Goal: Task Accomplishment & Management: Manage account settings

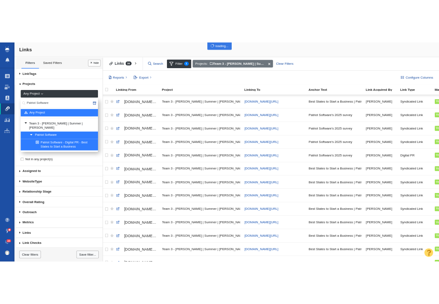
scroll to position [585, 0]
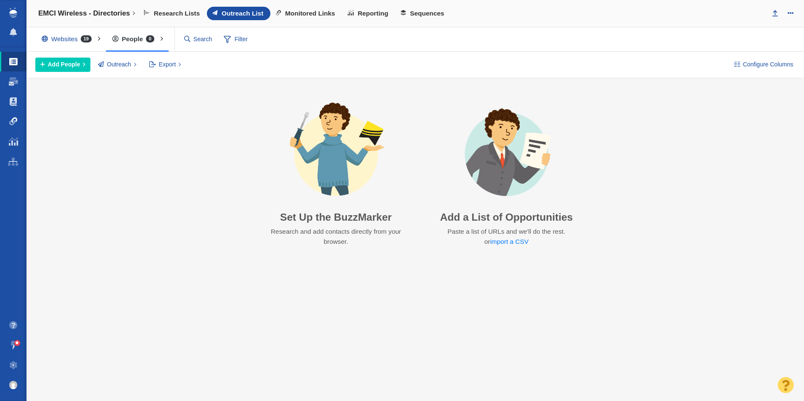
click at [6, 125] on link "Link Monitoring" at bounding box center [13, 121] width 26 height 20
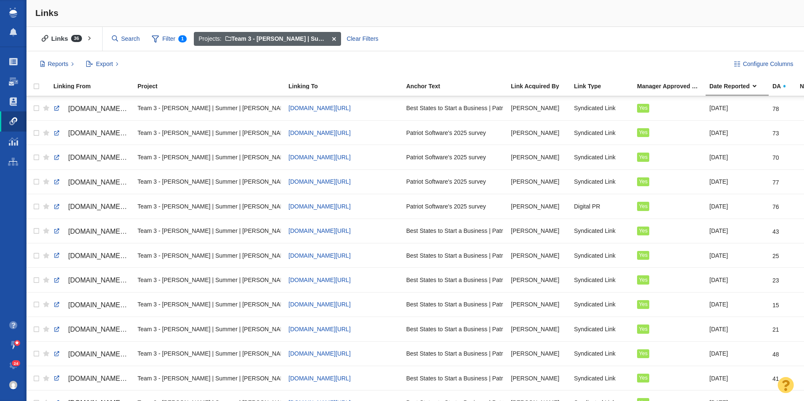
click at [335, 37] on span at bounding box center [333, 39] width 13 height 14
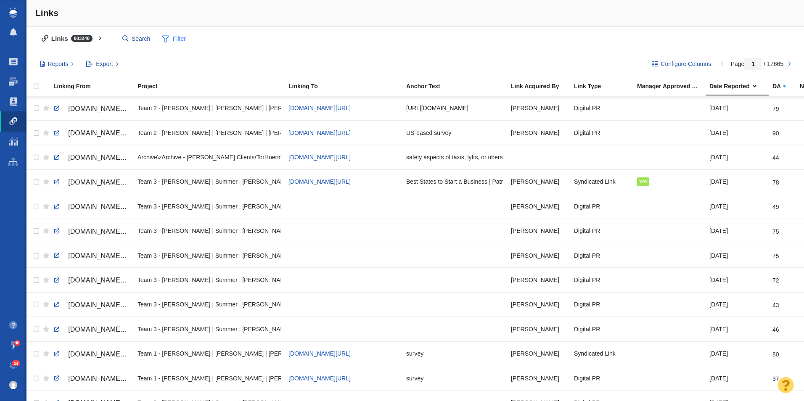
click at [175, 38] on span "Filter" at bounding box center [174, 39] width 34 height 16
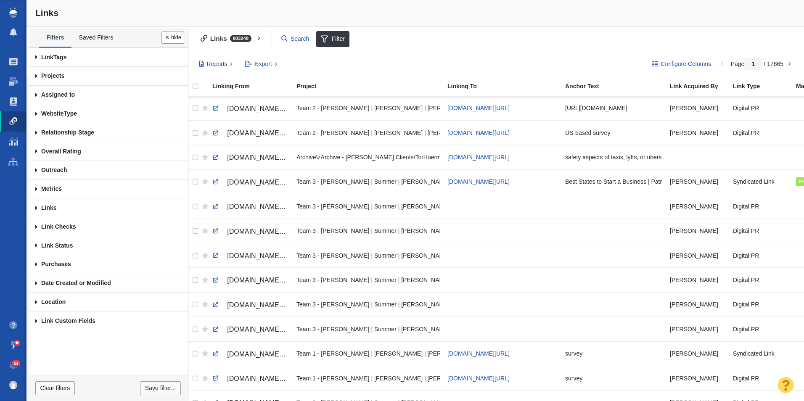
click at [35, 74] on span at bounding box center [36, 76] width 14 height 19
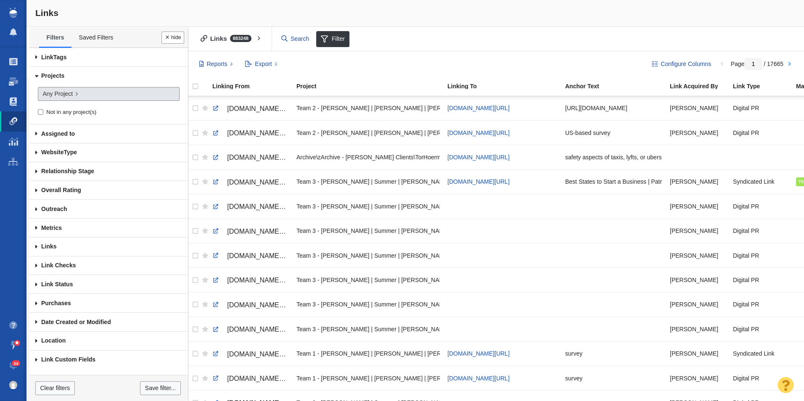
click at [68, 96] on span "Any Project" at bounding box center [57, 94] width 30 height 9
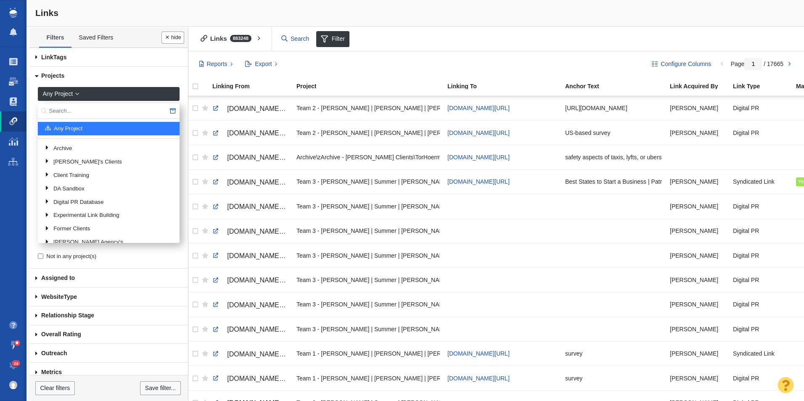
click at [71, 106] on input "text" at bounding box center [109, 111] width 142 height 16
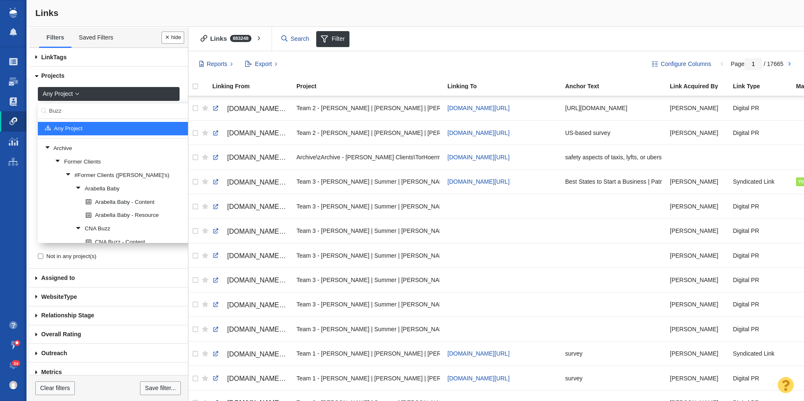
drag, startPoint x: 61, startPoint y: 108, endPoint x: 32, endPoint y: 108, distance: 29.0
click at [32, 108] on div "Any Project Buzz Any Project Archive Former Clients #Former Clients ([PERSON_NA…" at bounding box center [108, 177] width 158 height 183
type input "Credit One"
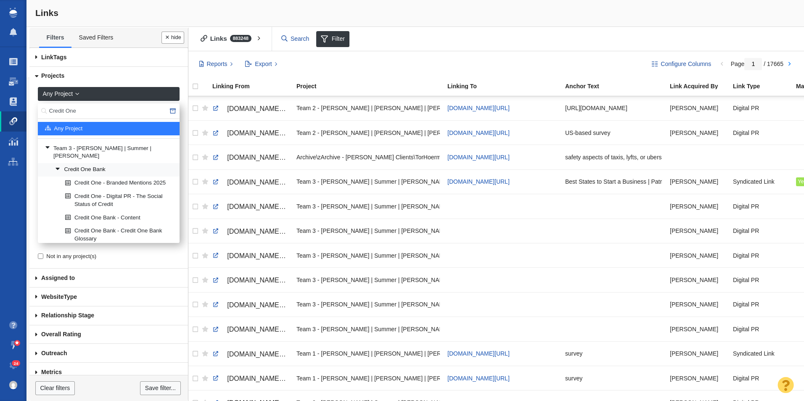
click at [104, 164] on link "Credit One Bank" at bounding box center [114, 170] width 122 height 13
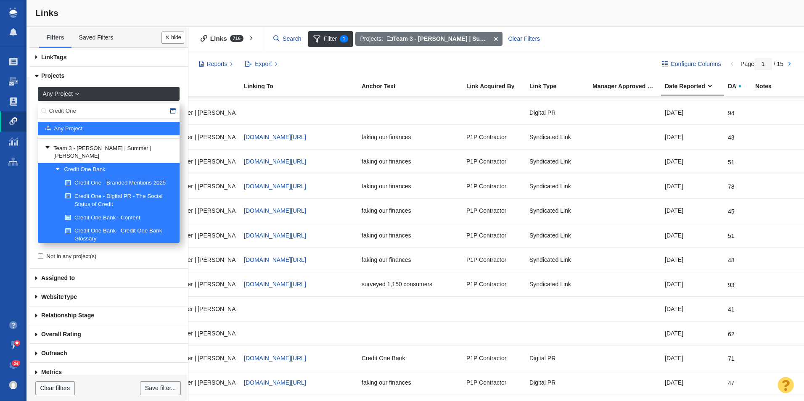
scroll to position [0, 203]
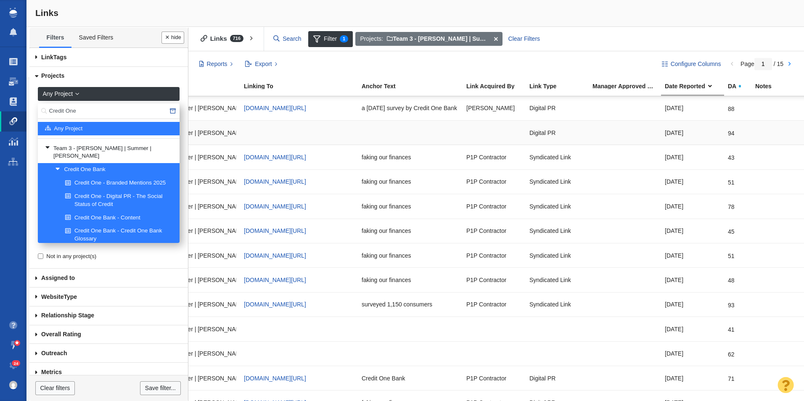
click at [604, 133] on div at bounding box center [624, 133] width 65 height 18
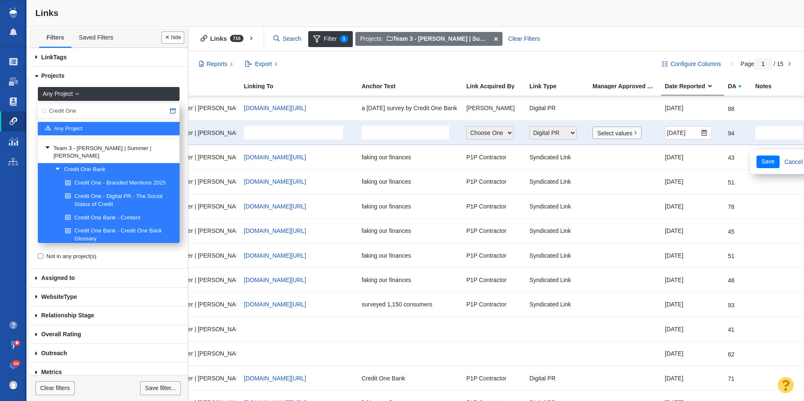
click at [618, 135] on link "Select values" at bounding box center [616, 133] width 49 height 13
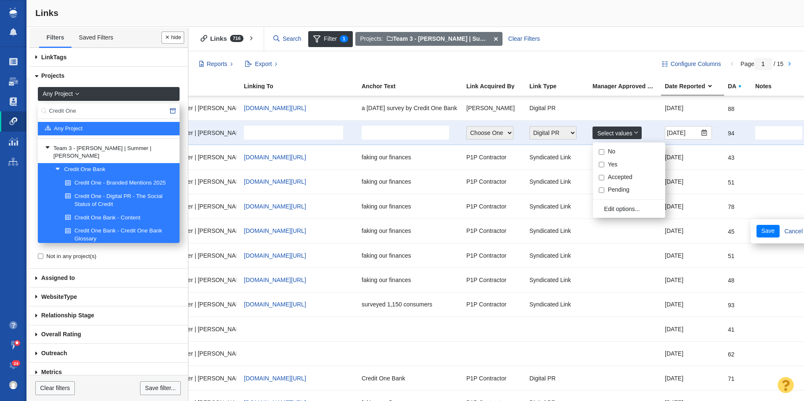
click at [602, 150] on input "No" at bounding box center [601, 151] width 5 height 5
checkbox input "true"
click at [756, 225] on button "Save" at bounding box center [767, 231] width 23 height 13
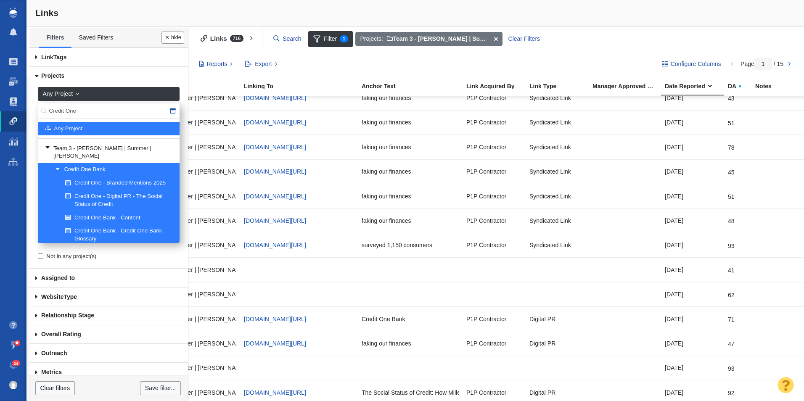
scroll to position [92, 203]
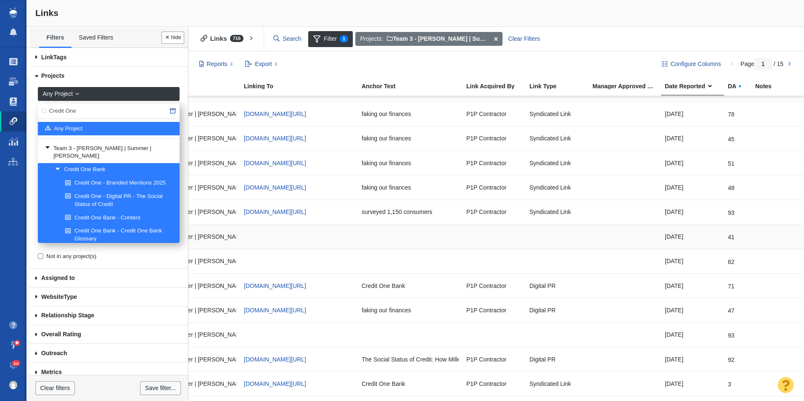
click at [620, 238] on div at bounding box center [624, 236] width 65 height 18
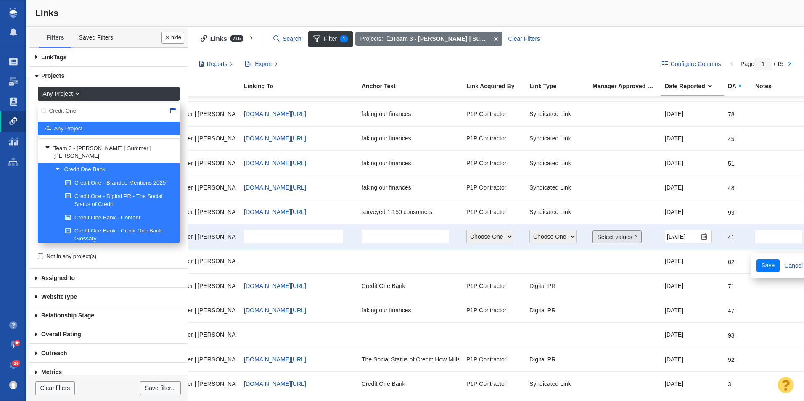
click at [625, 240] on link "Select values" at bounding box center [616, 236] width 49 height 13
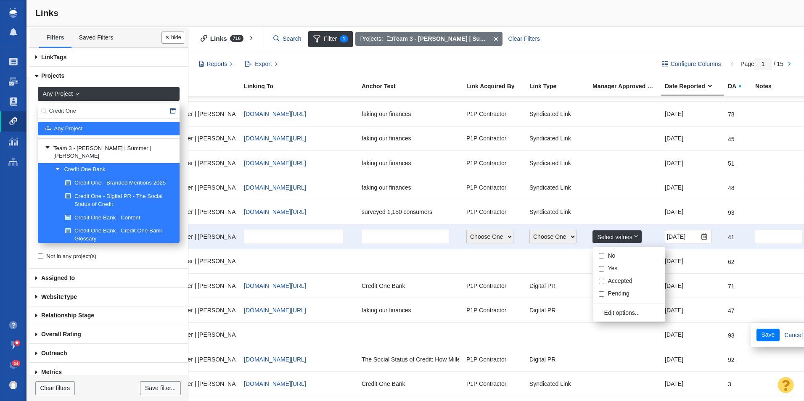
click at [600, 254] on input "No" at bounding box center [601, 255] width 5 height 5
checkbox input "true"
click at [756, 329] on button "Save" at bounding box center [767, 335] width 23 height 13
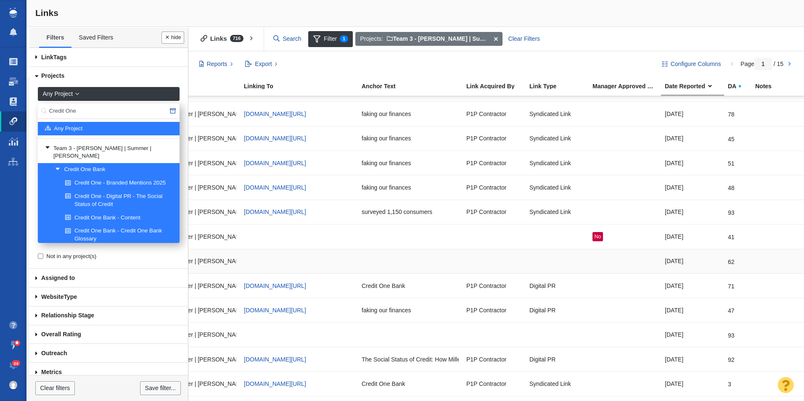
click at [583, 264] on div at bounding box center [556, 261] width 55 height 18
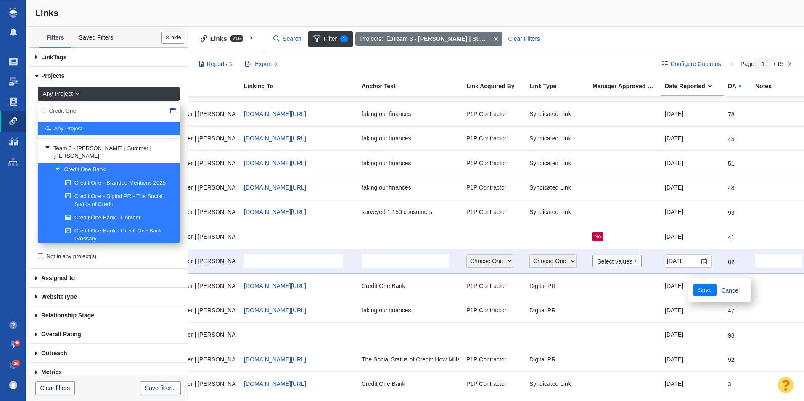
click at [599, 263] on link "Select values" at bounding box center [616, 261] width 49 height 13
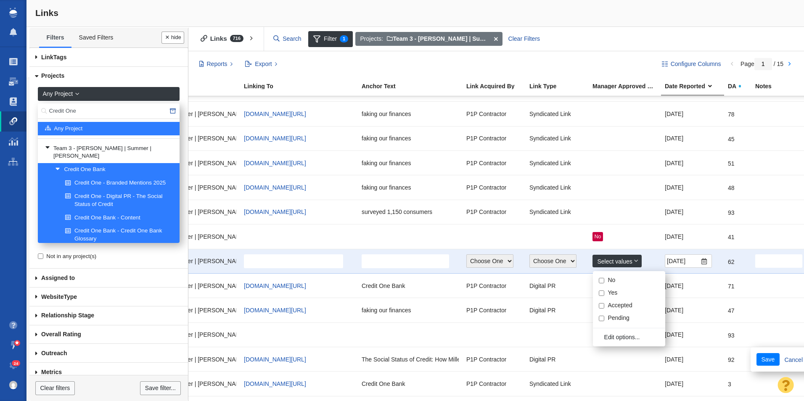
drag, startPoint x: 603, startPoint y: 283, endPoint x: 603, endPoint y: 288, distance: 5.1
click at [603, 282] on input "No" at bounding box center [601, 280] width 5 height 5
checkbox input "true"
click at [756, 353] on button "Save" at bounding box center [767, 359] width 23 height 13
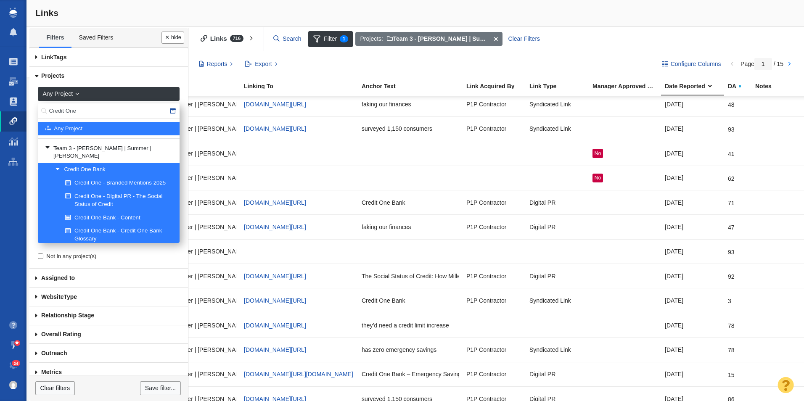
scroll to position [188, 203]
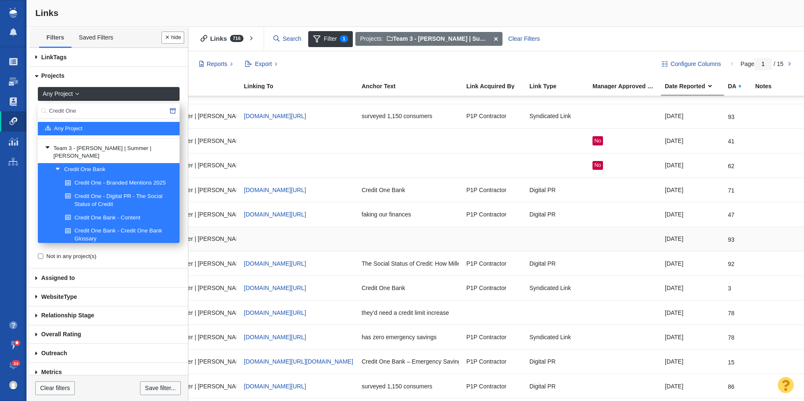
click at [595, 247] on div at bounding box center [624, 239] width 65 height 18
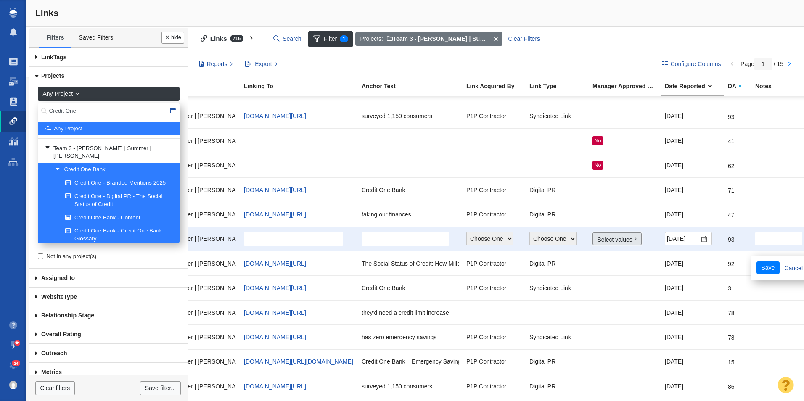
click at [615, 242] on link "Select values" at bounding box center [616, 238] width 49 height 13
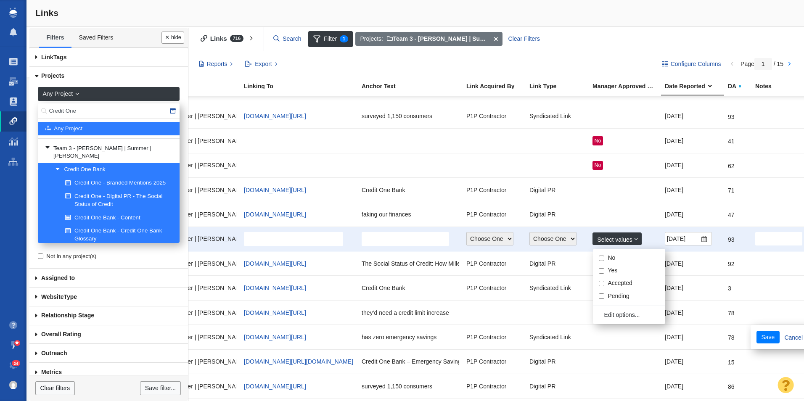
click at [602, 260] on input "No" at bounding box center [601, 258] width 5 height 5
checkbox input "true"
click at [756, 331] on button "Save" at bounding box center [767, 337] width 23 height 13
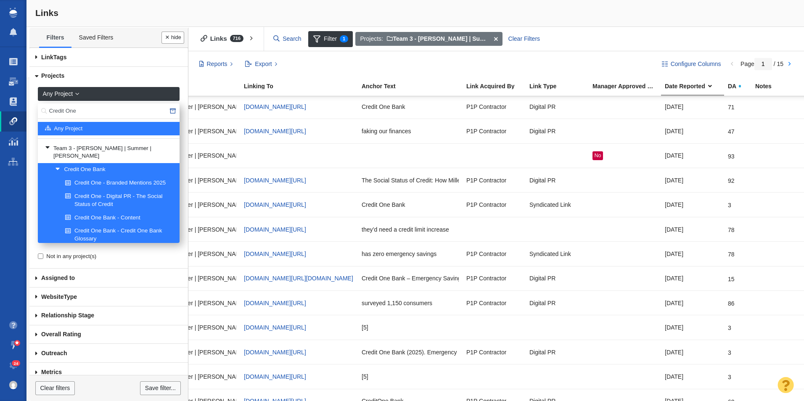
scroll to position [273, 203]
click at [630, 238] on td at bounding box center [625, 227] width 72 height 24
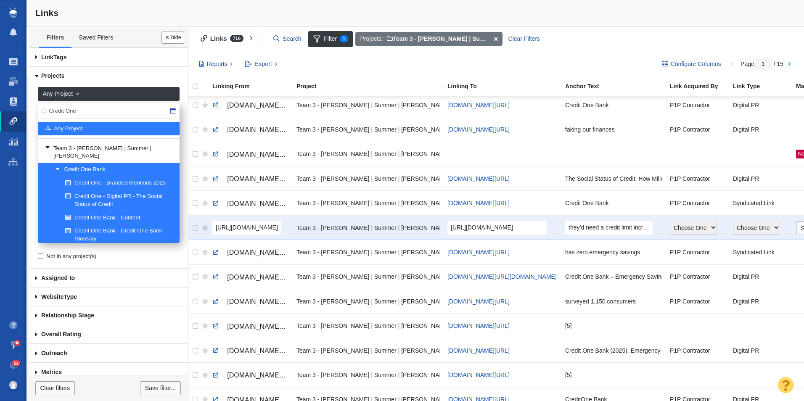
scroll to position [273, 37]
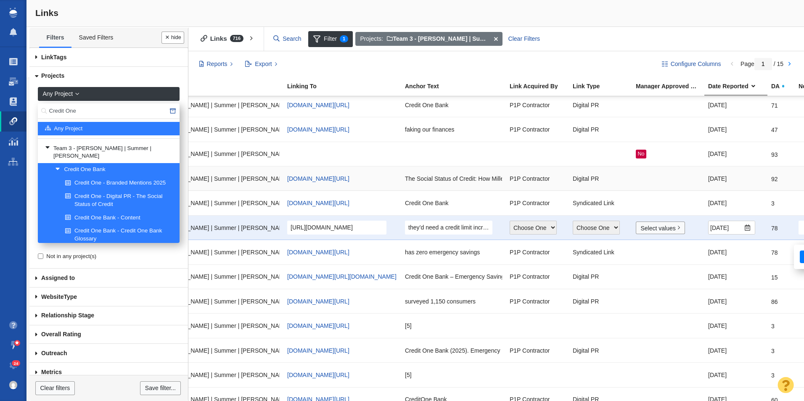
click at [731, 190] on td "[DATE]" at bounding box center [735, 178] width 63 height 24
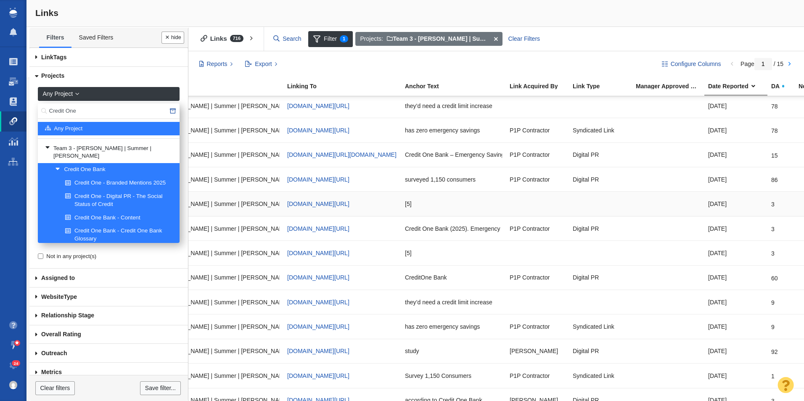
click at [654, 205] on div at bounding box center [668, 204] width 65 height 18
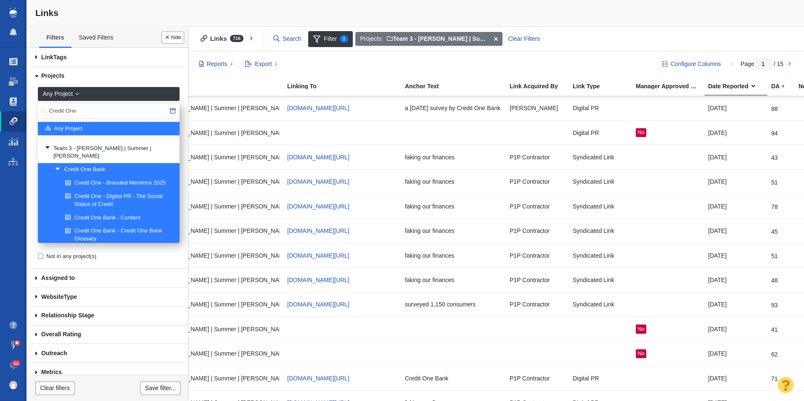
click at [391, 68] on div "Reports Links Report Spend Report Purchase Detail Report Export All Fields Cust…" at bounding box center [421, 64] width 454 height 14
click at [277, 69] on button "Export" at bounding box center [261, 64] width 42 height 14
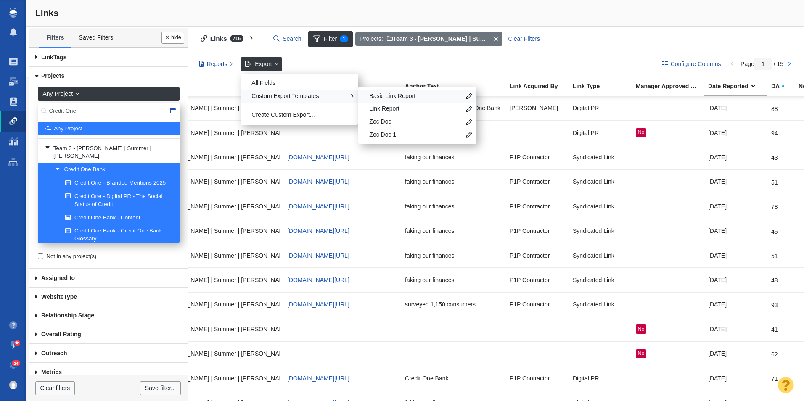
click at [395, 97] on span "Basic Link Report" at bounding box center [414, 96] width 91 height 8
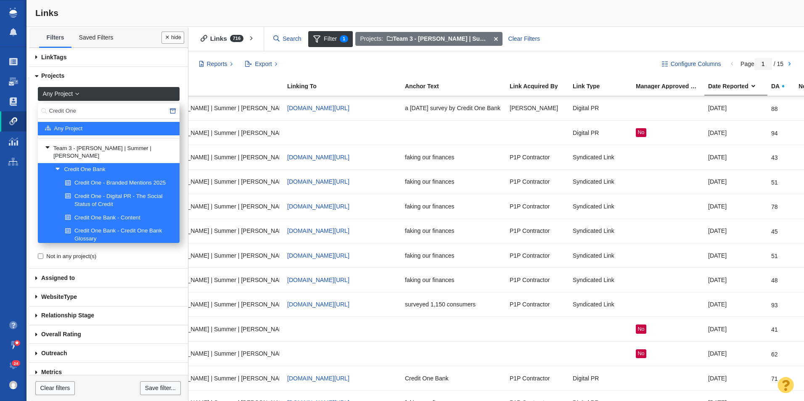
click at [160, 36] on ul "Filters Saved Filters" at bounding box center [108, 38] width 158 height 20
click at [166, 34] on button "Done" at bounding box center [172, 38] width 23 height 12
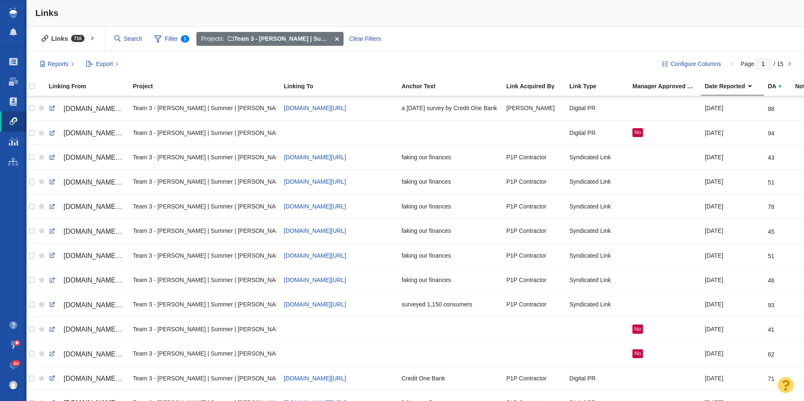
scroll to position [0, 0]
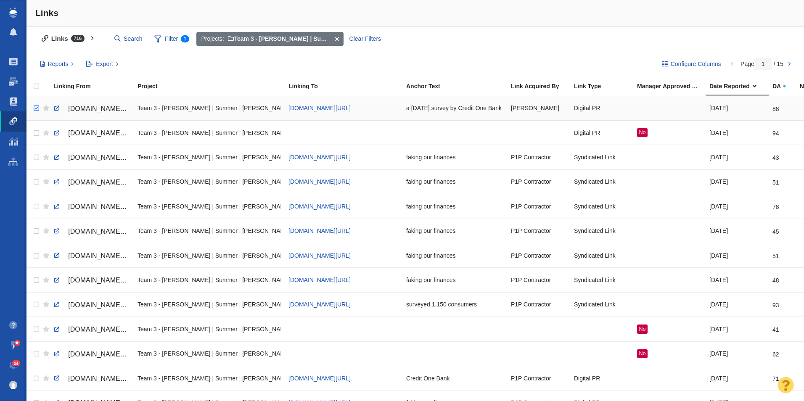
checkbox input "true"
click at [37, 107] on input "checkbox" at bounding box center [35, 108] width 13 height 18
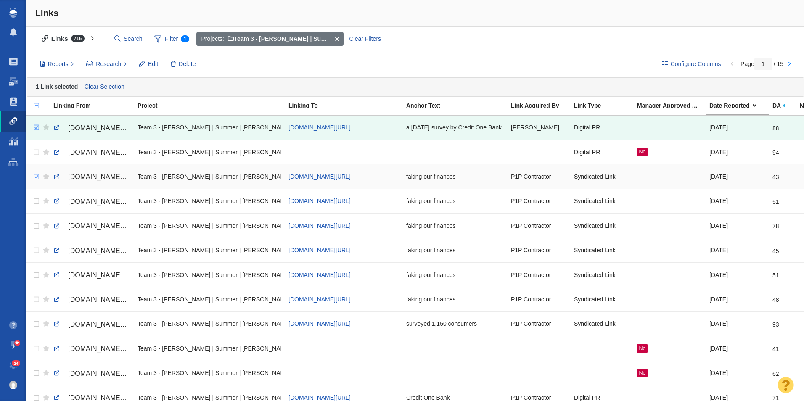
checkbox input "true"
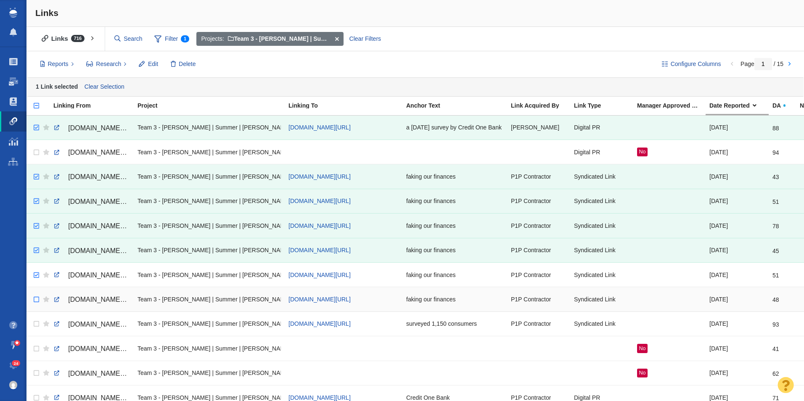
checkbox input "true"
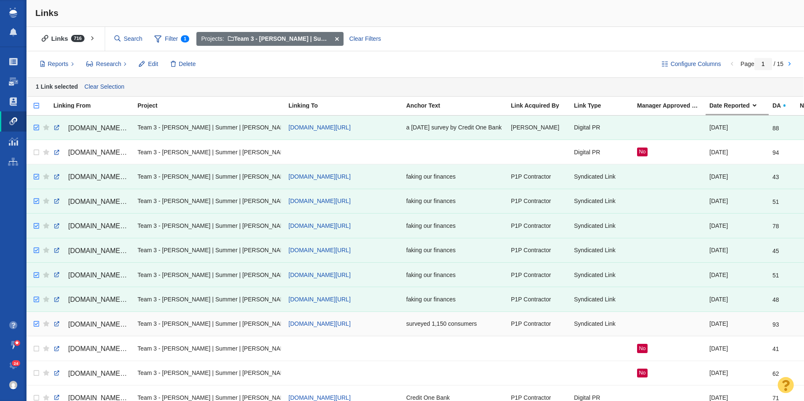
checkbox input "true"
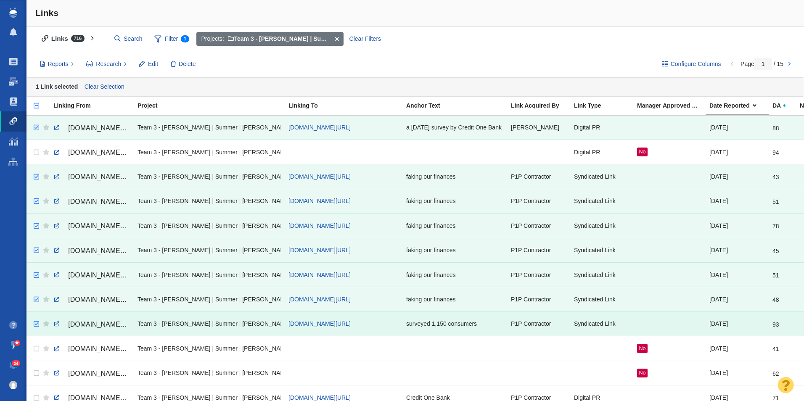
drag, startPoint x: 34, startPoint y: 177, endPoint x: 37, endPoint y: 323, distance: 146.3
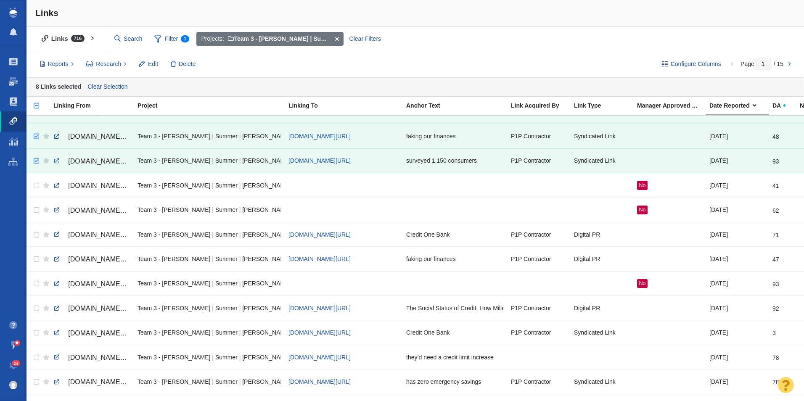
scroll to position [165, 0]
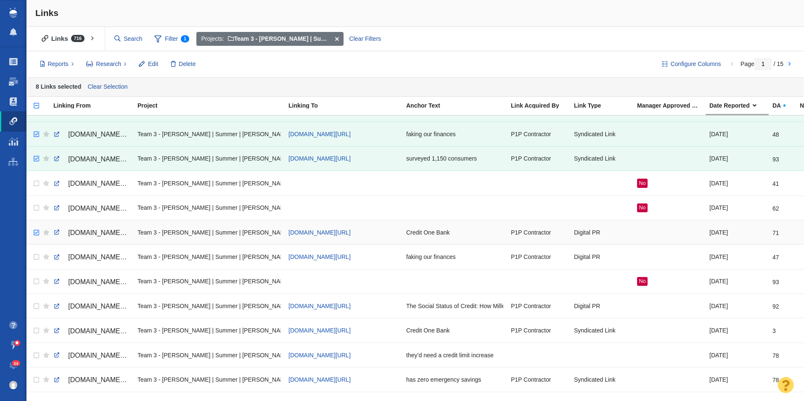
checkbox input "true"
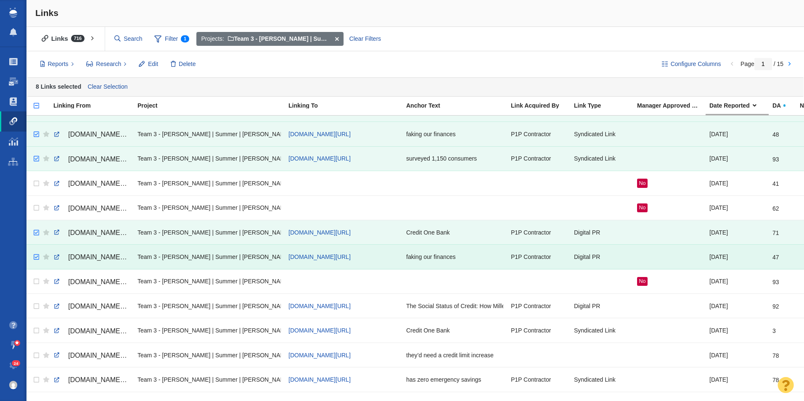
drag, startPoint x: 37, startPoint y: 233, endPoint x: 37, endPoint y: 251, distance: 17.7
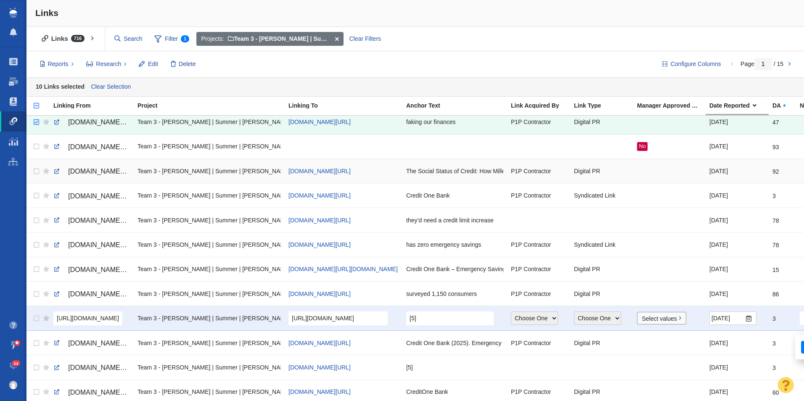
scroll to position [294, 0]
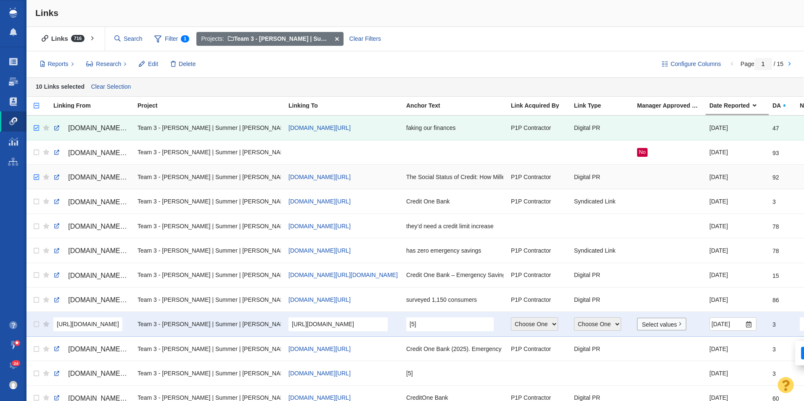
checkbox input "true"
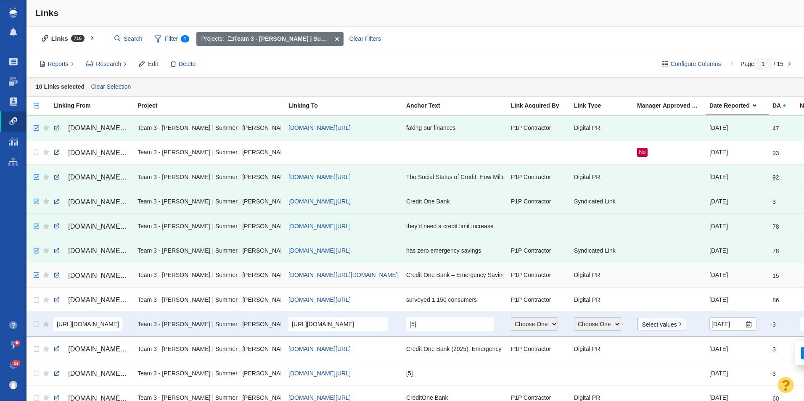
checkbox input "true"
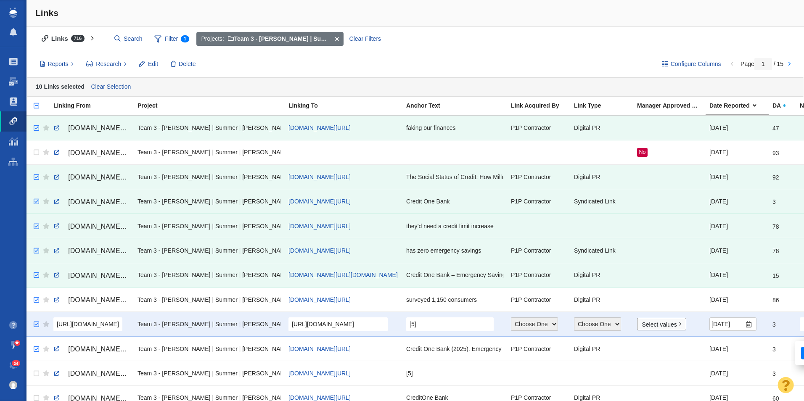
checkbox input "true"
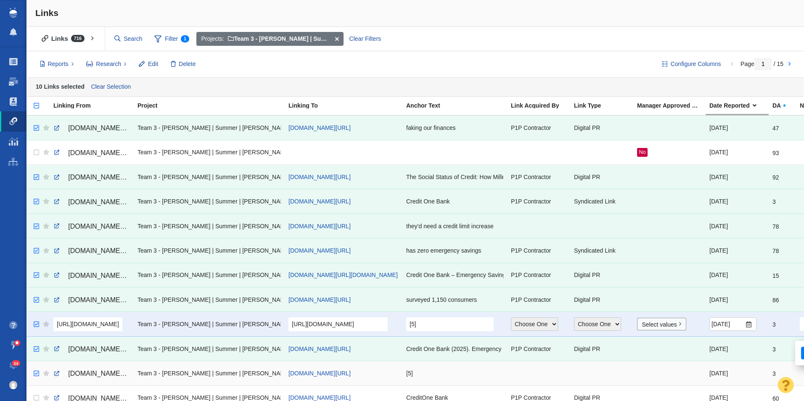
checkbox input "true"
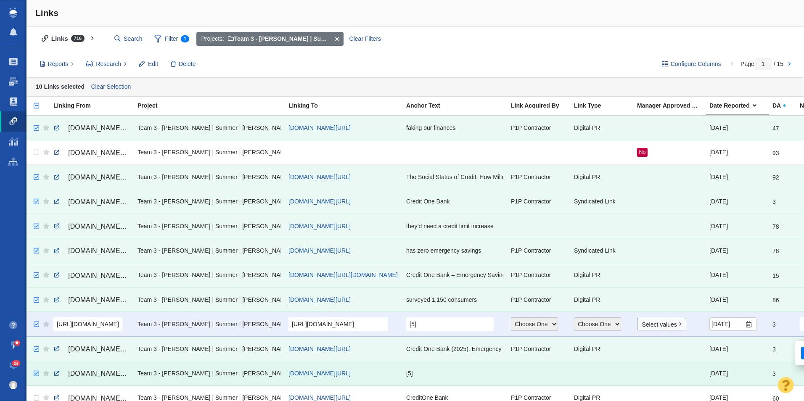
drag, startPoint x: 34, startPoint y: 176, endPoint x: 29, endPoint y: 380, distance: 204.4
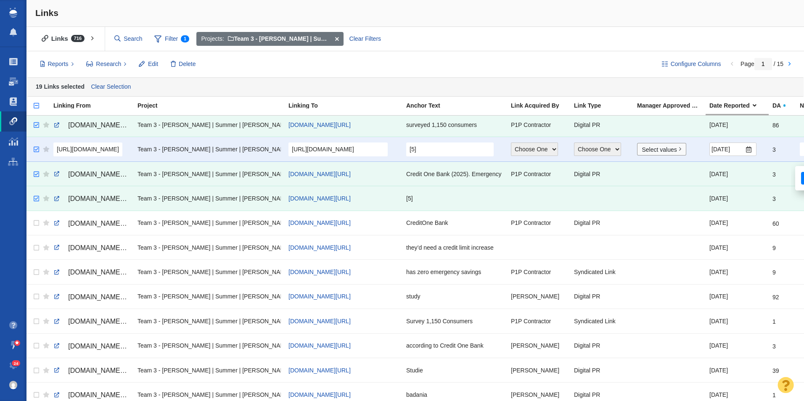
scroll to position [503, 0]
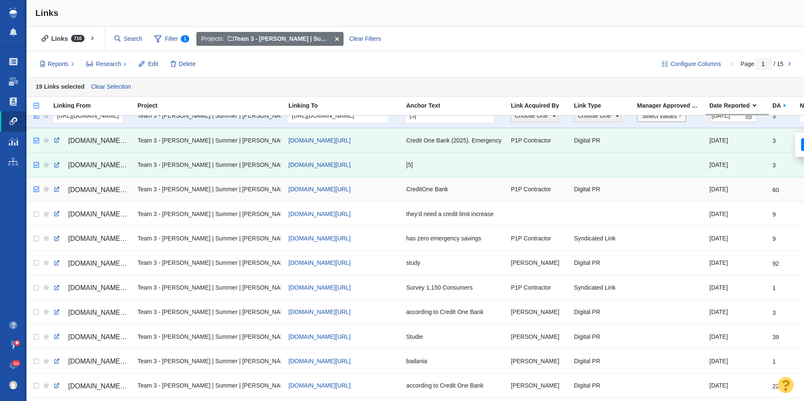
checkbox input "true"
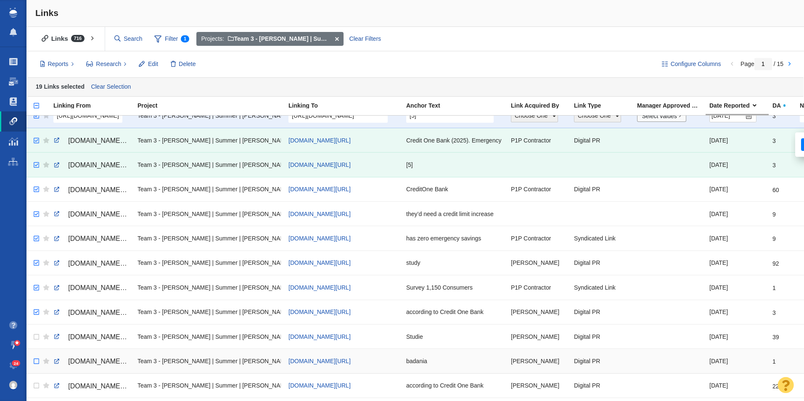
checkbox input "true"
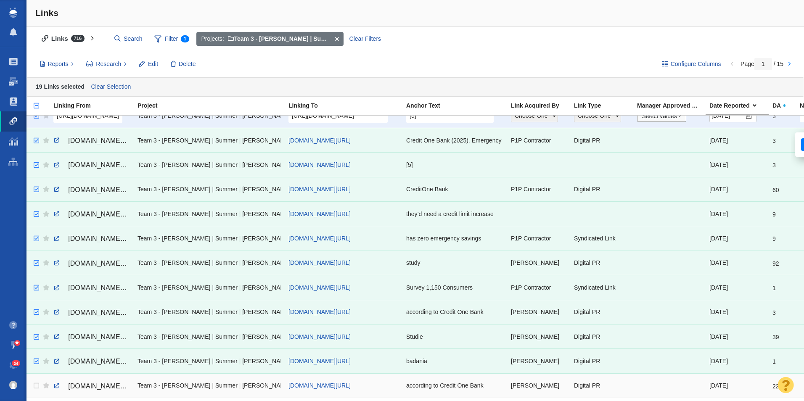
drag, startPoint x: 34, startPoint y: 191, endPoint x: 36, endPoint y: 375, distance: 184.6
click at [36, 375] on tbody "[DOMAIN_NAME][URL] Team 3 - [PERSON_NAME] | Summer | [PERSON_NAME]\Credit One B…" at bounding box center [537, 226] width 1022 height 1227
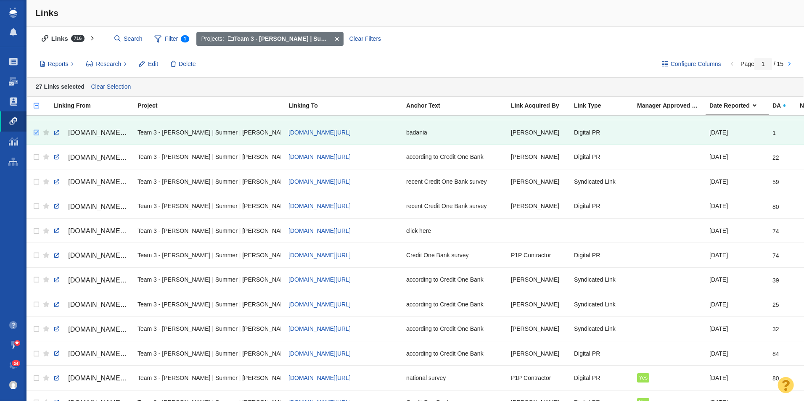
scroll to position [747, 0]
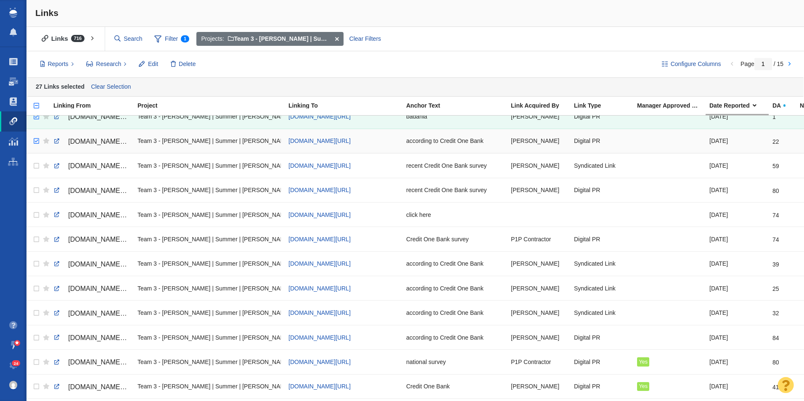
checkbox input "true"
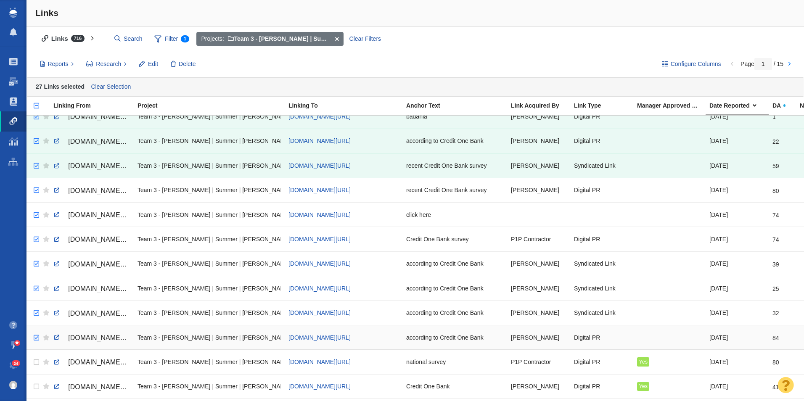
checkbox input "true"
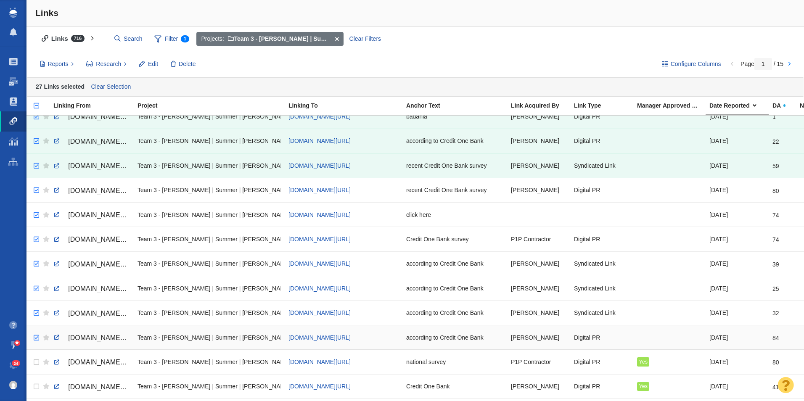
checkbox input "true"
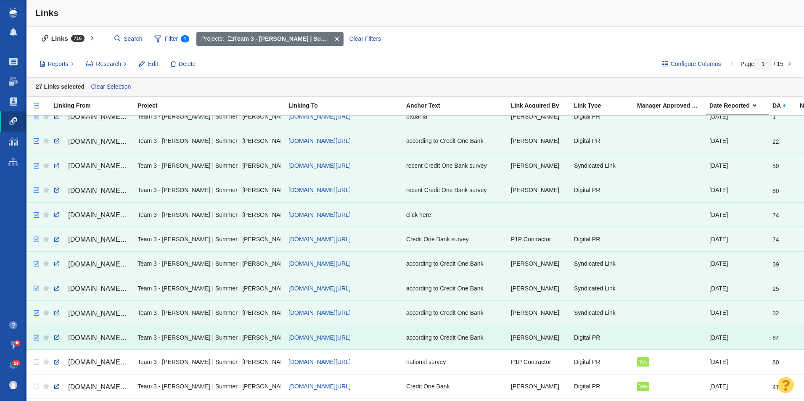
drag, startPoint x: 33, startPoint y: 140, endPoint x: 30, endPoint y: 337, distance: 197.2
click at [154, 59] on button "Edit" at bounding box center [148, 64] width 29 height 14
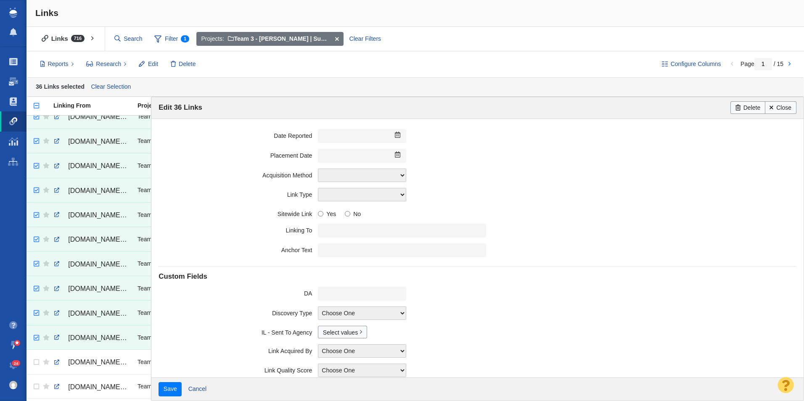
scroll to position [87, 0]
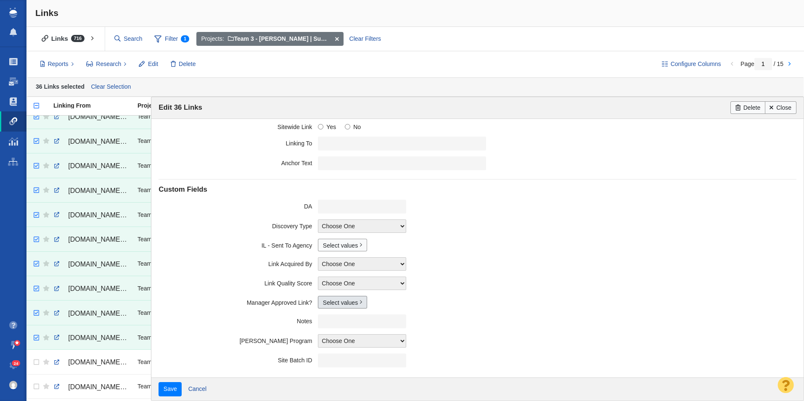
click at [344, 299] on link "Select values" at bounding box center [342, 302] width 49 height 13
click at [324, 333] on input "Yes" at bounding box center [326, 332] width 5 height 5
checkbox input "true"
click at [158, 382] on input "Save" at bounding box center [169, 389] width 23 height 14
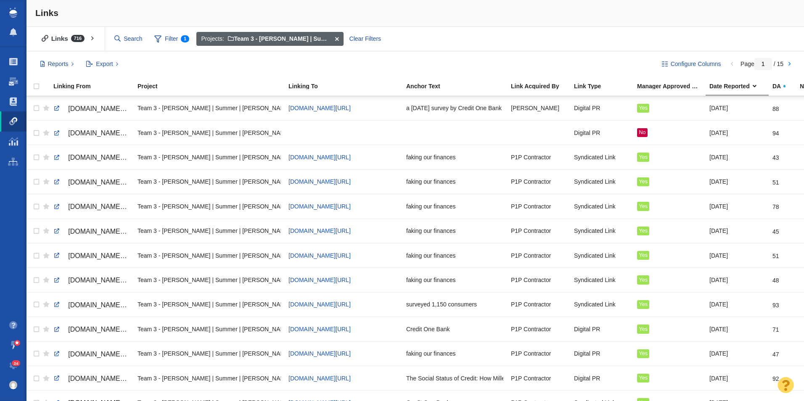
click at [338, 40] on span at bounding box center [336, 39] width 13 height 14
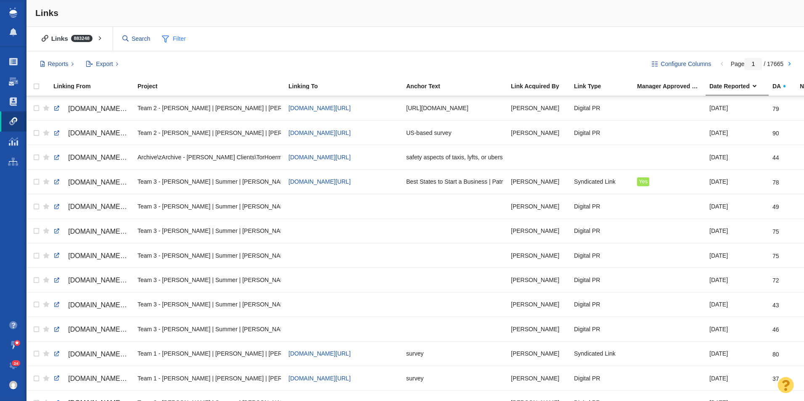
click at [179, 39] on span "Filter" at bounding box center [174, 39] width 34 height 16
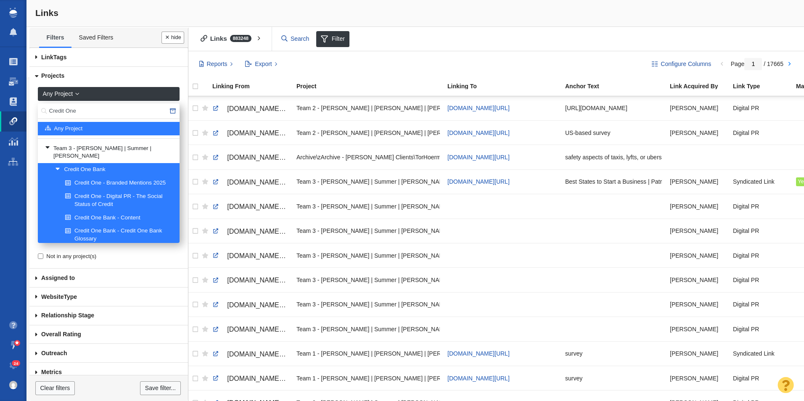
drag, startPoint x: 88, startPoint y: 112, endPoint x: 24, endPoint y: 100, distance: 65.3
click at [0, 106] on html "Projects Dashboard Websites People Link Monitoring Reports Projects Home Help C…" at bounding box center [402, 200] width 804 height 401
type input "Inflow"
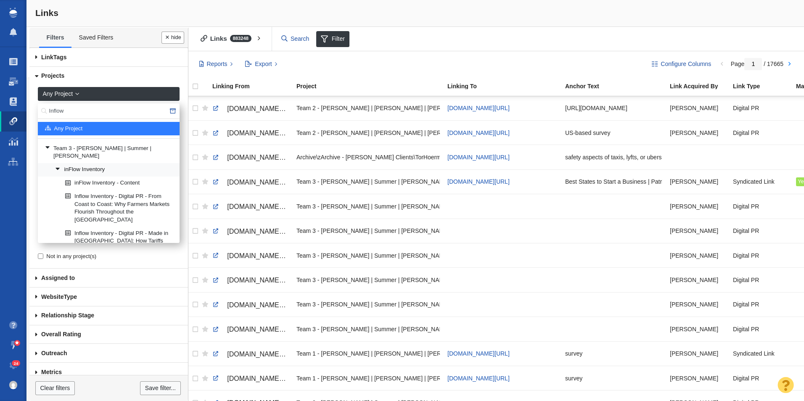
click at [101, 166] on link "inFlow Inventory" at bounding box center [114, 170] width 122 height 13
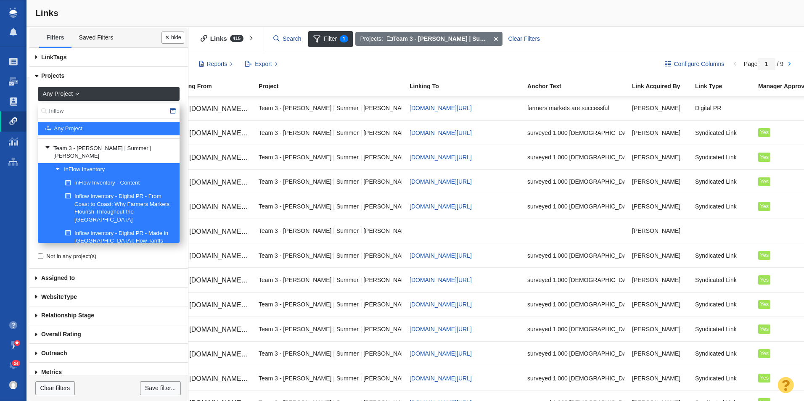
scroll to position [0, 0]
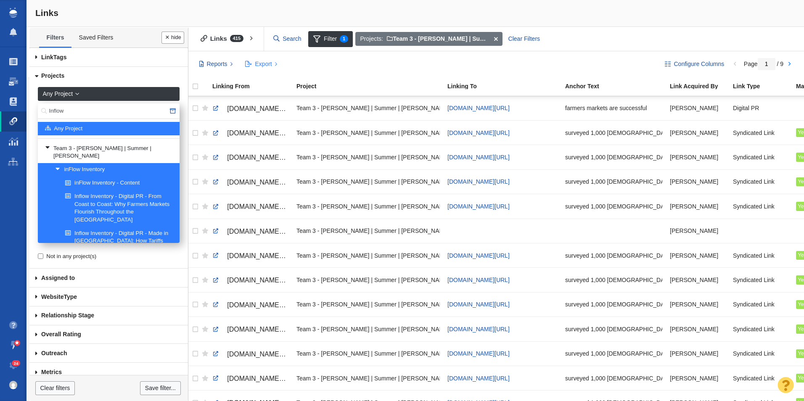
click at [270, 63] on span "Export" at bounding box center [263, 64] width 17 height 9
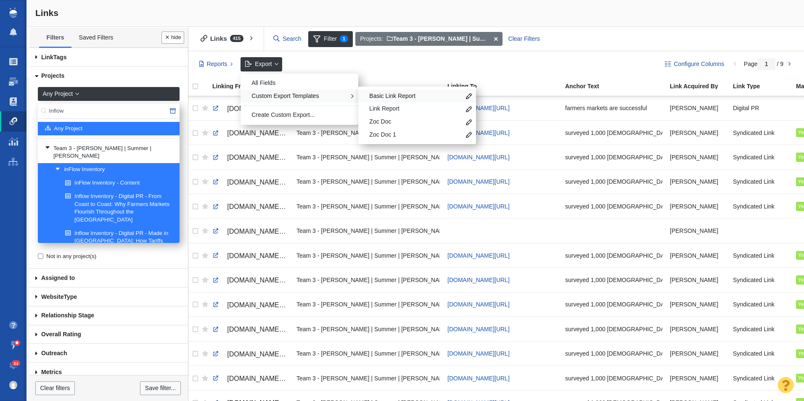
click at [371, 92] on span "Basic Link Report" at bounding box center [414, 96] width 91 height 8
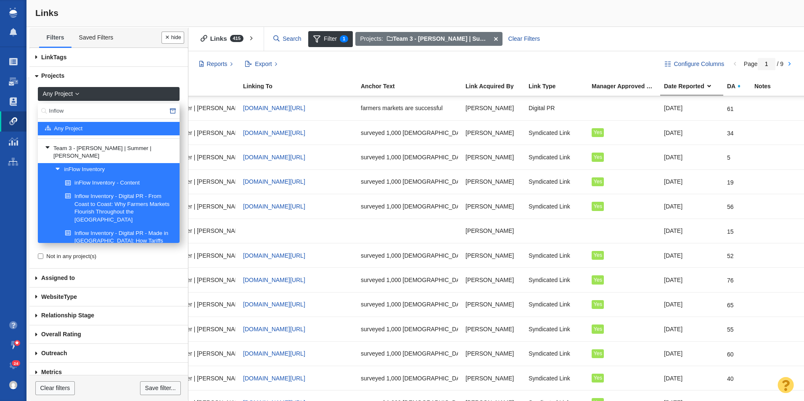
scroll to position [0, 207]
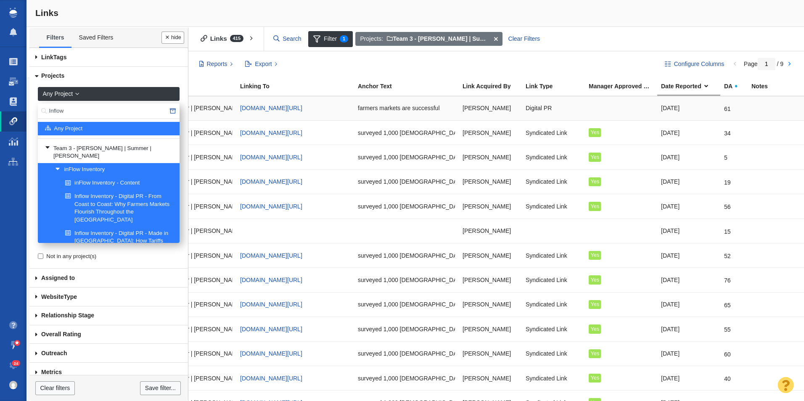
click at [606, 112] on div at bounding box center [621, 108] width 65 height 18
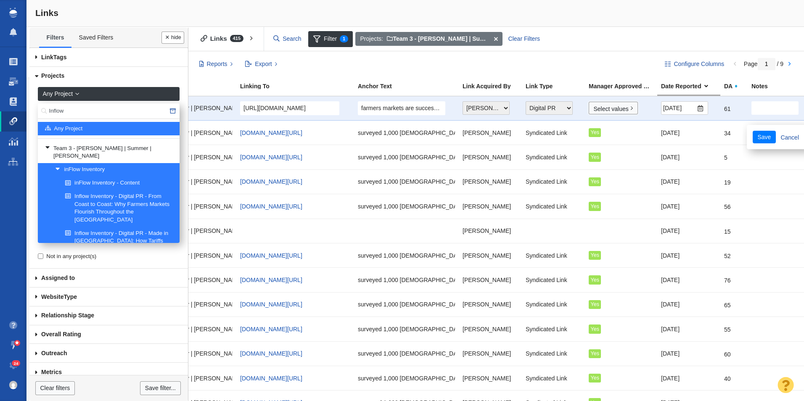
drag, startPoint x: 605, startPoint y: 112, endPoint x: 605, endPoint y: 119, distance: 7.1
click at [605, 112] on link "Select values" at bounding box center [613, 108] width 49 height 13
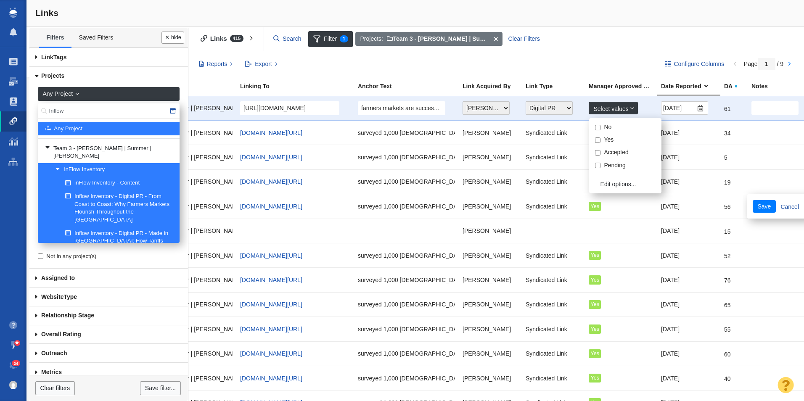
click at [599, 138] on input "Yes" at bounding box center [597, 139] width 5 height 5
checkbox input "true"
click at [752, 200] on button "Save" at bounding box center [763, 206] width 23 height 13
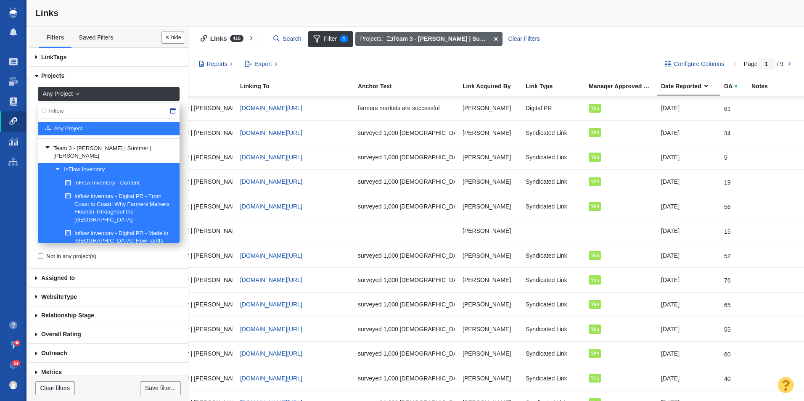
click at [496, 39] on span at bounding box center [495, 39] width 13 height 14
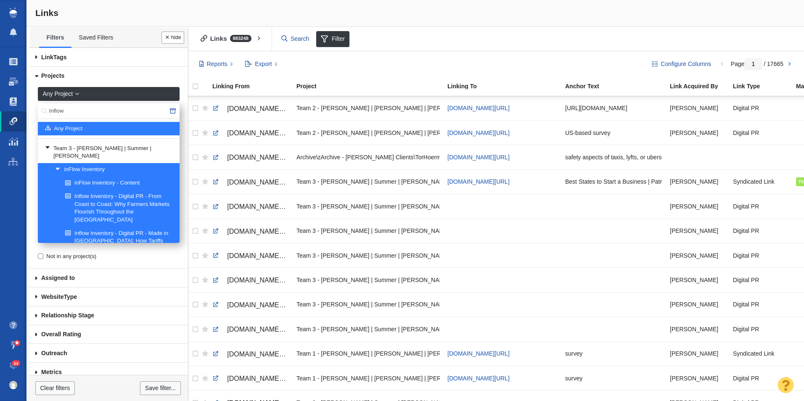
drag, startPoint x: 87, startPoint y: 112, endPoint x: 35, endPoint y: 109, distance: 51.8
click at [35, 109] on div "Any Project Inflow Any Project Team 3 - [PERSON_NAME] | Summer | [PERSON_NAME] …" at bounding box center [107, 166] width 144 height 161
type input "EMCI"
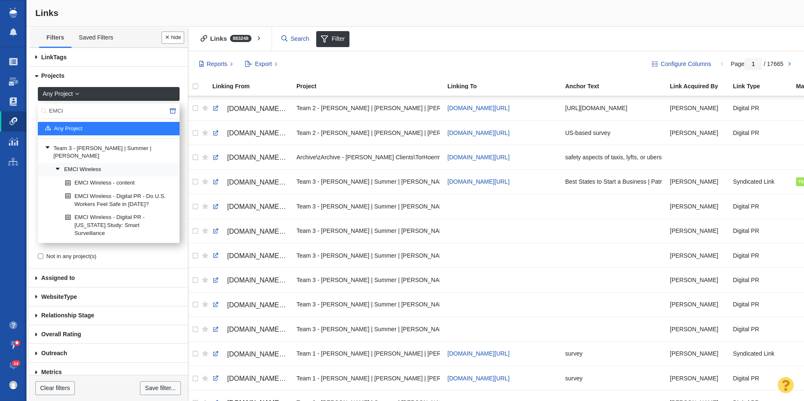
click at [78, 164] on link "EMCI Wireless" at bounding box center [114, 170] width 122 height 13
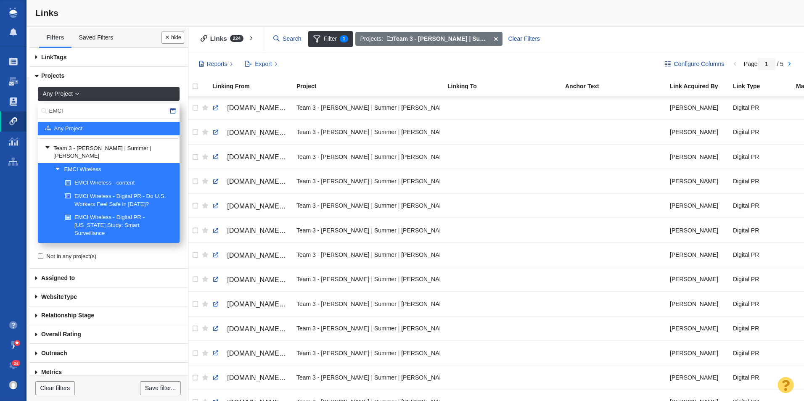
scroll to position [929, 0]
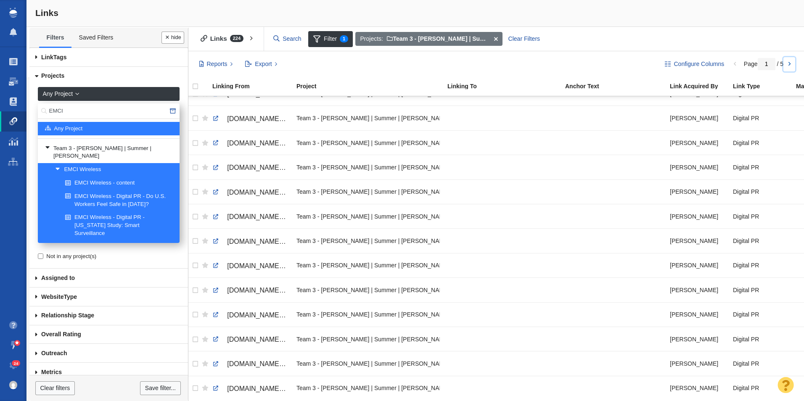
click at [793, 63] on link at bounding box center [789, 64] width 12 height 14
type input "2"
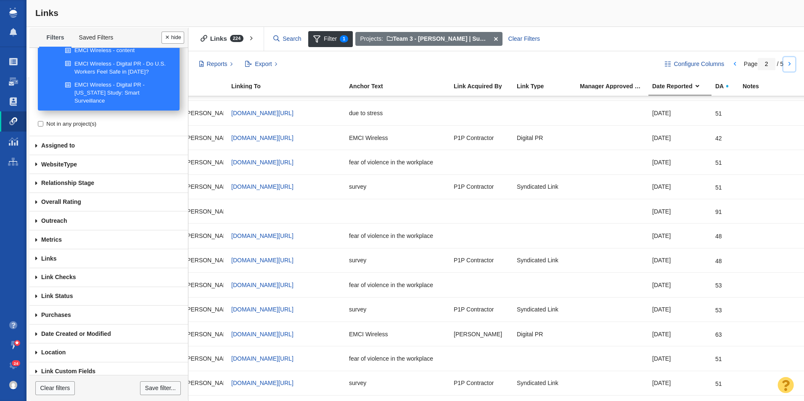
scroll to position [139, 0]
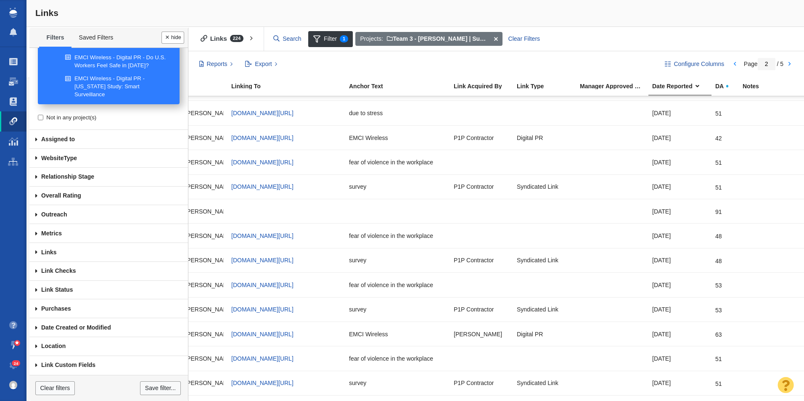
click at [38, 275] on span at bounding box center [36, 271] width 14 height 19
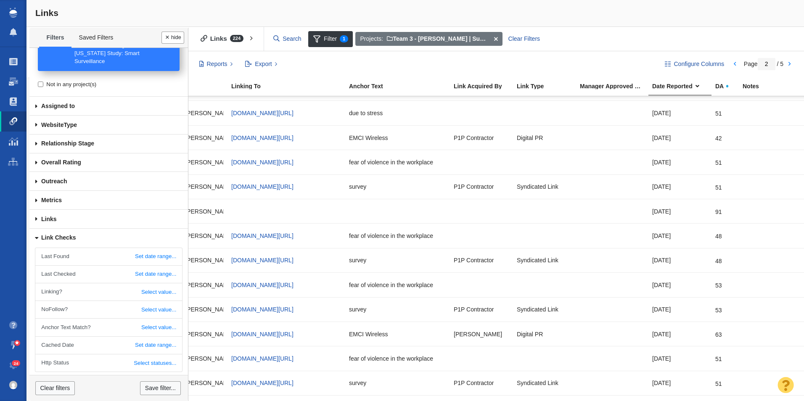
scroll to position [173, 0]
click at [146, 290] on link "Select value..." at bounding box center [108, 290] width 146 height 17
drag, startPoint x: 160, startPoint y: 290, endPoint x: 158, endPoint y: 295, distance: 4.7
click at [160, 290] on select "All Yes No" at bounding box center [166, 291] width 19 height 13
select select "0"
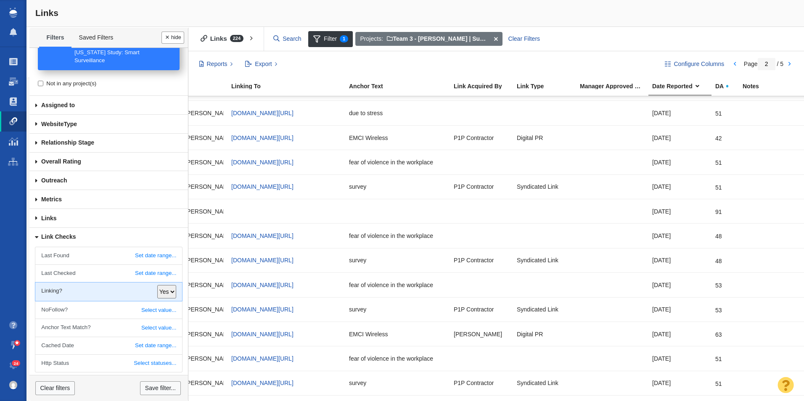
click at [157, 285] on select "All Yes No" at bounding box center [166, 291] width 19 height 13
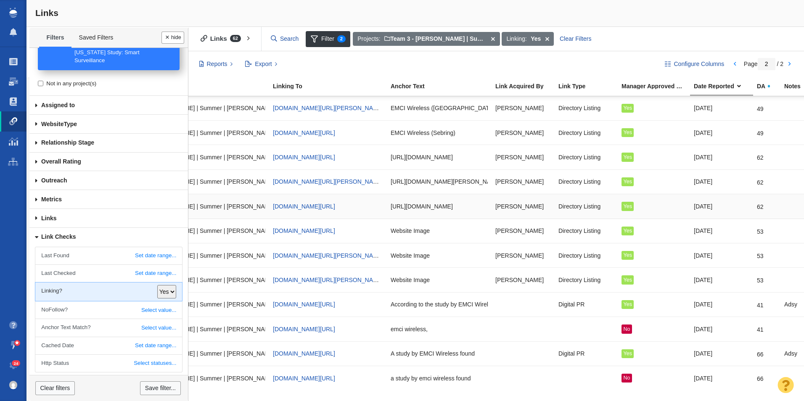
scroll to position [0, 190]
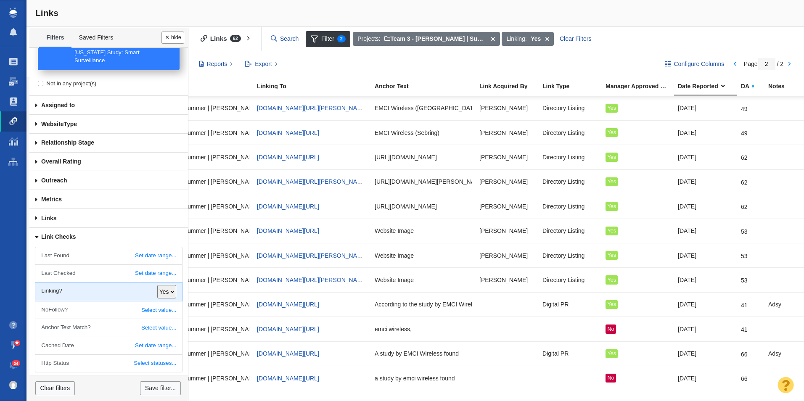
click at [157, 295] on select "All Yes No" at bounding box center [166, 291] width 19 height 13
select select
click at [157, 285] on select "All Yes No" at bounding box center [166, 291] width 19 height 13
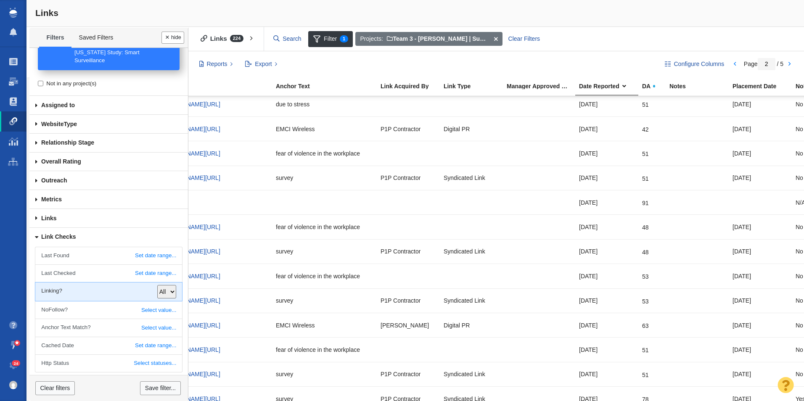
scroll to position [495, 287]
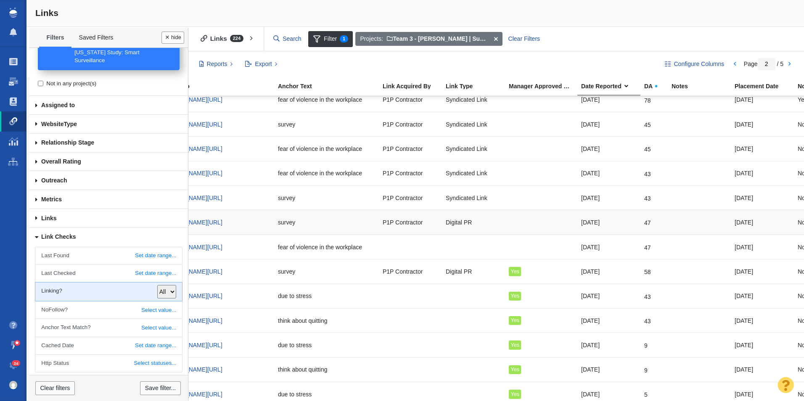
click at [518, 218] on div at bounding box center [541, 222] width 65 height 18
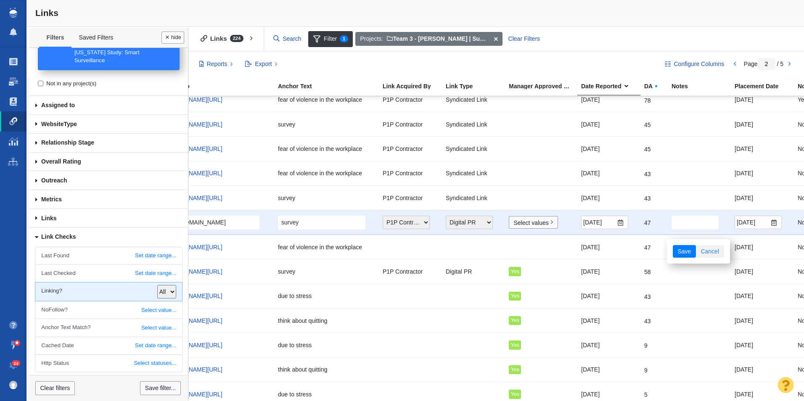
click at [712, 251] on link "Cancel" at bounding box center [710, 251] width 28 height 13
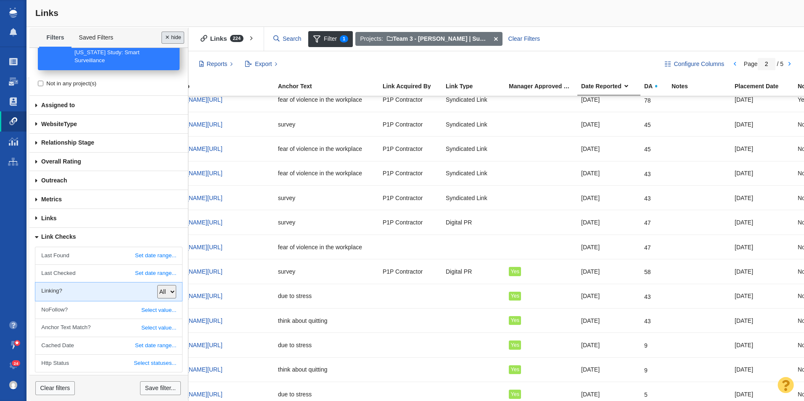
click at [175, 41] on button "Done" at bounding box center [172, 38] width 23 height 12
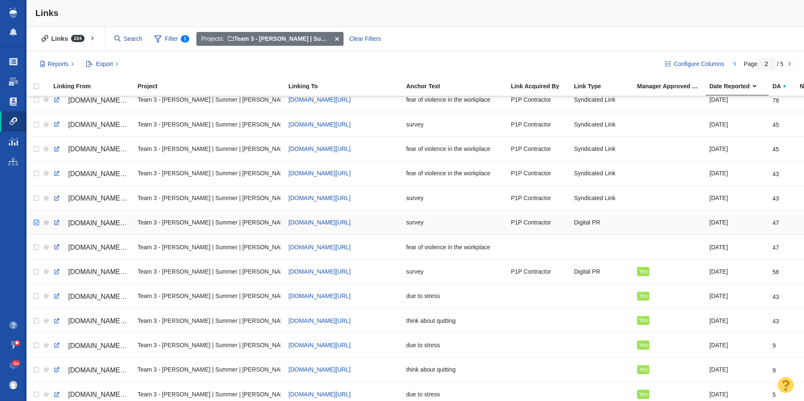
checkbox input "true"
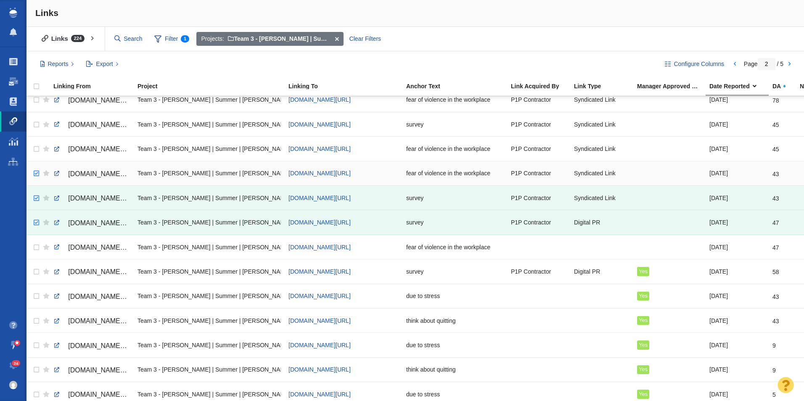
checkbox input "true"
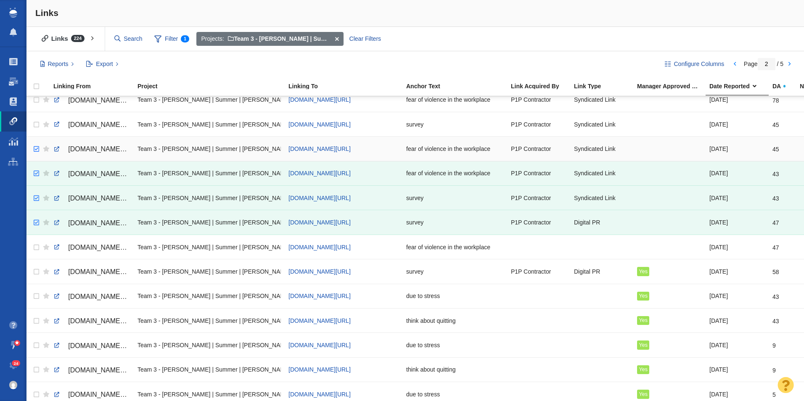
checkbox input "true"
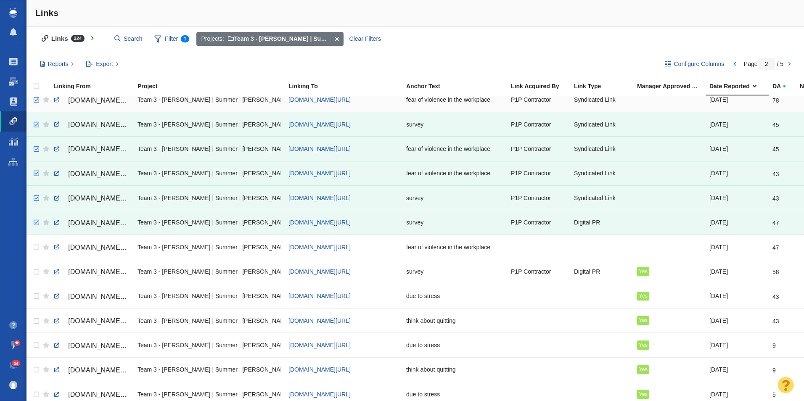
checkbox input "true"
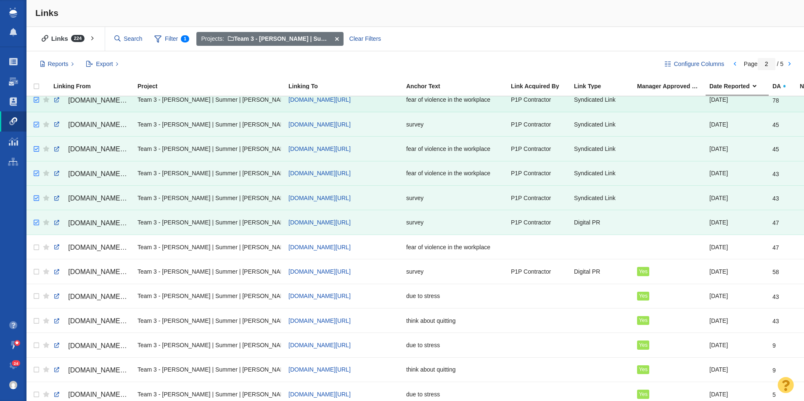
drag, startPoint x: 31, startPoint y: 216, endPoint x: 33, endPoint y: 106, distance: 110.2
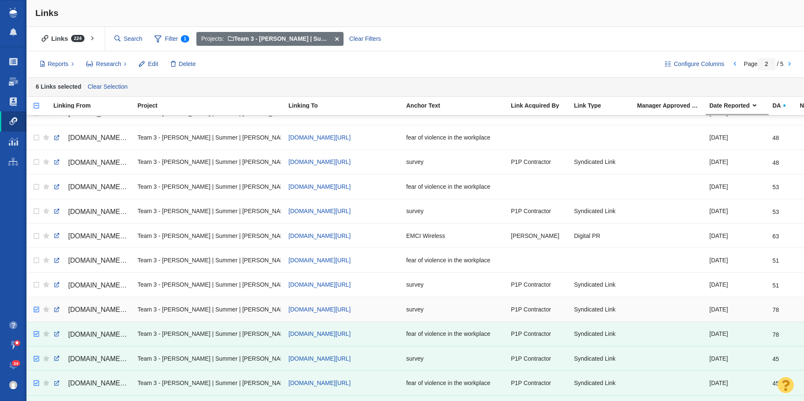
checkbox input "true"
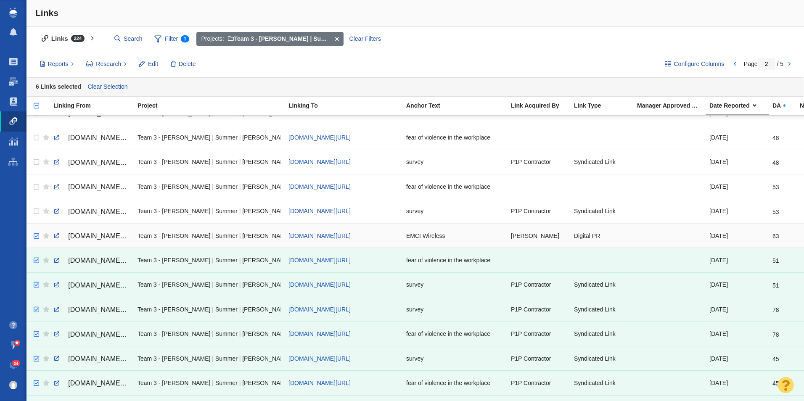
checkbox input "true"
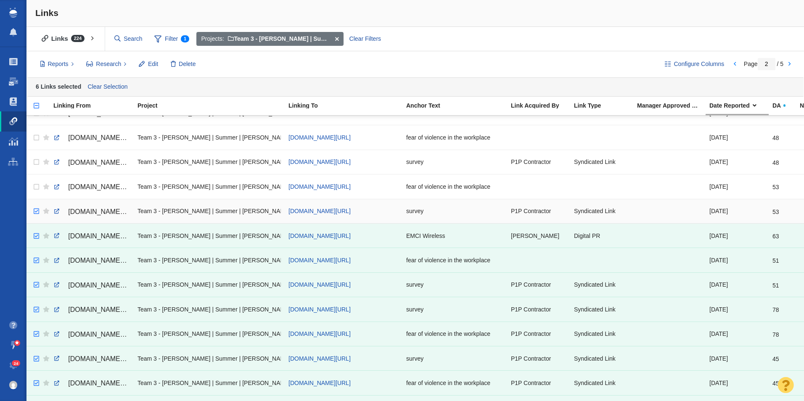
checkbox input "true"
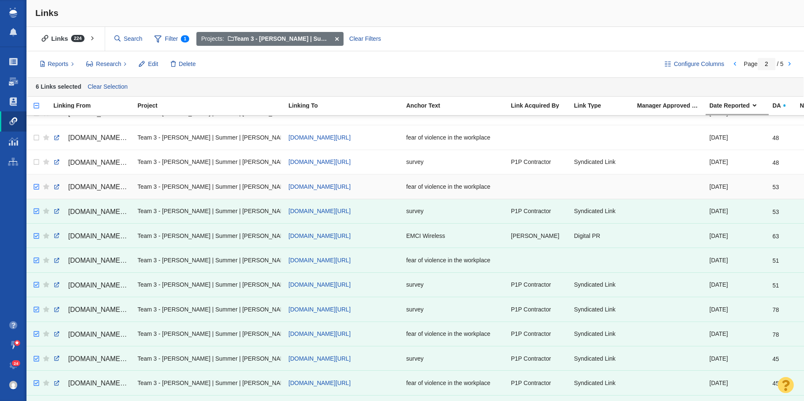
checkbox input "true"
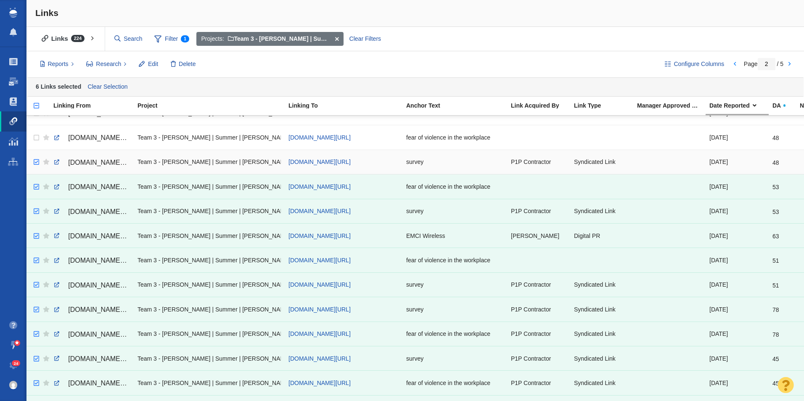
checkbox input "true"
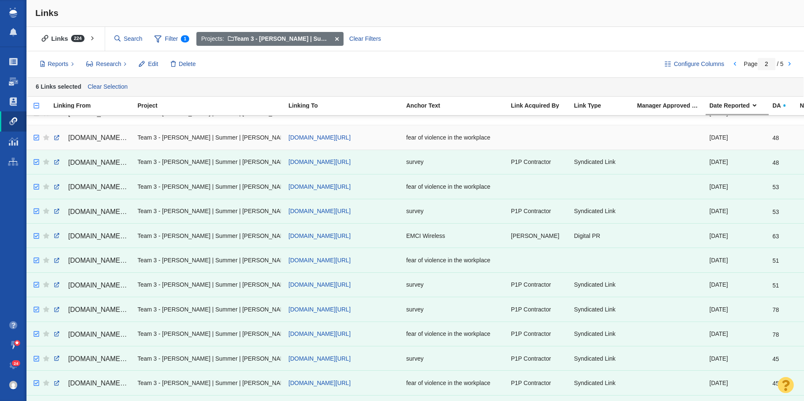
checkbox input "true"
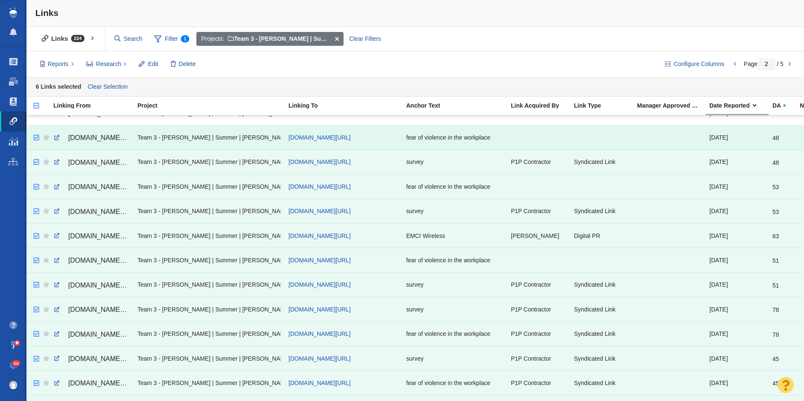
drag, startPoint x: 35, startPoint y: 307, endPoint x: 119, endPoint y: 159, distance: 170.0
click at [35, 138] on tbody "[DOMAIN_NAME][URL] Team 3 - [PERSON_NAME] | Summer | [PERSON_NAME]\EMCI Wireles…" at bounding box center [537, 125] width 1022 height 1227
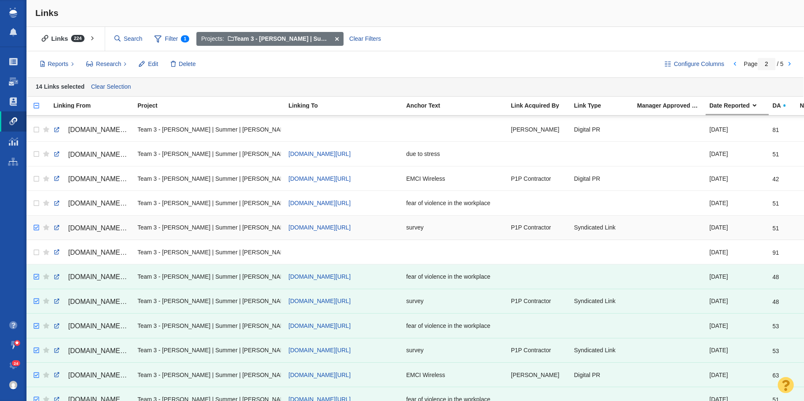
checkbox input "true"
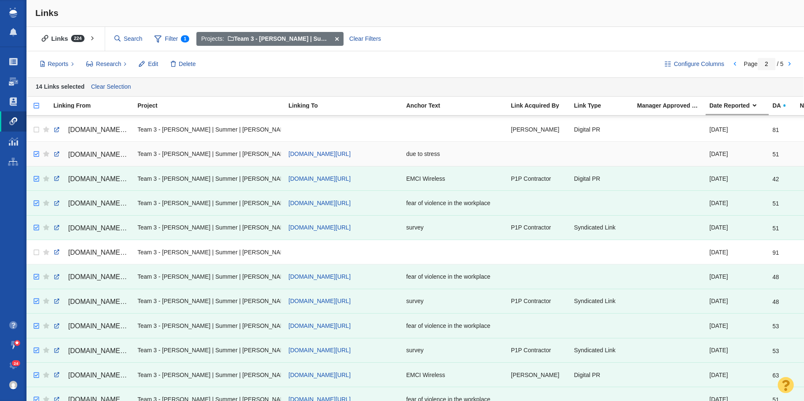
checkbox input "true"
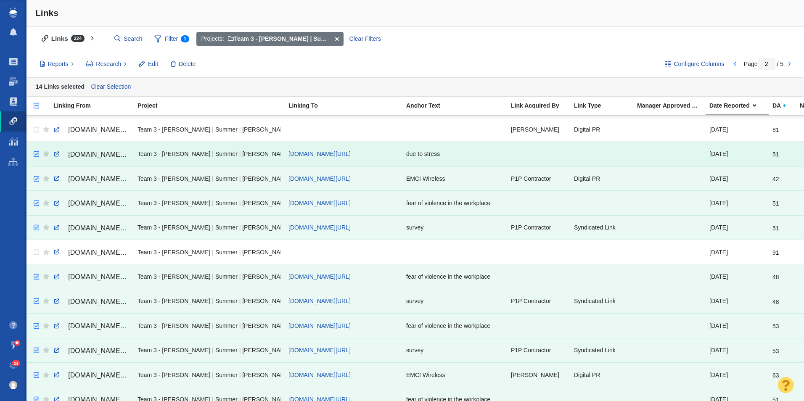
drag, startPoint x: 37, startPoint y: 229, endPoint x: 37, endPoint y: 154, distance: 74.8
click at [37, 154] on tbody "[DOMAIN_NAME][URL] Team 3 - [PERSON_NAME] | Summer | [PERSON_NAME]\EMCI Wireles…" at bounding box center [537, 264] width 1022 height 1227
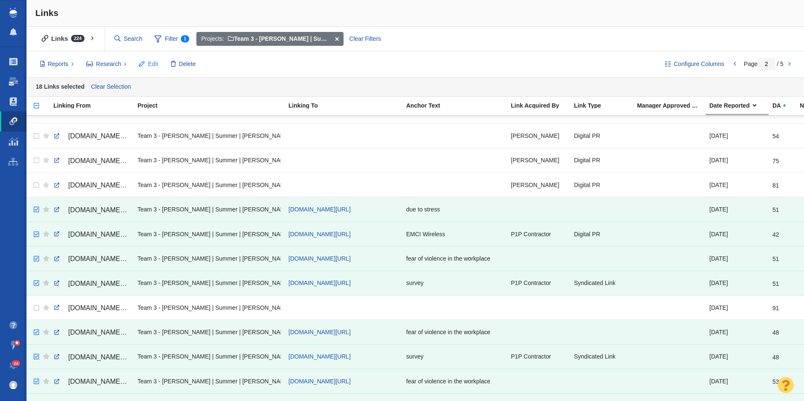
click at [151, 68] on span "Edit" at bounding box center [153, 64] width 10 height 9
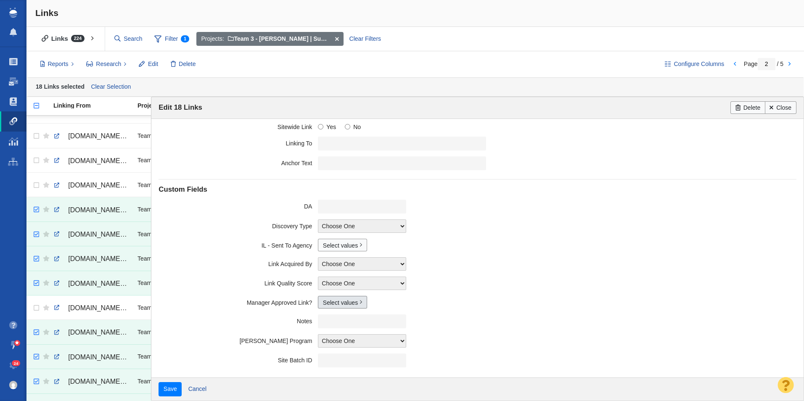
click at [341, 298] on link "Select values" at bounding box center [342, 302] width 49 height 13
click at [325, 356] on input "Pending" at bounding box center [326, 358] width 5 height 5
checkbox input "true"
click at [158, 382] on input "Save" at bounding box center [169, 389] width 23 height 14
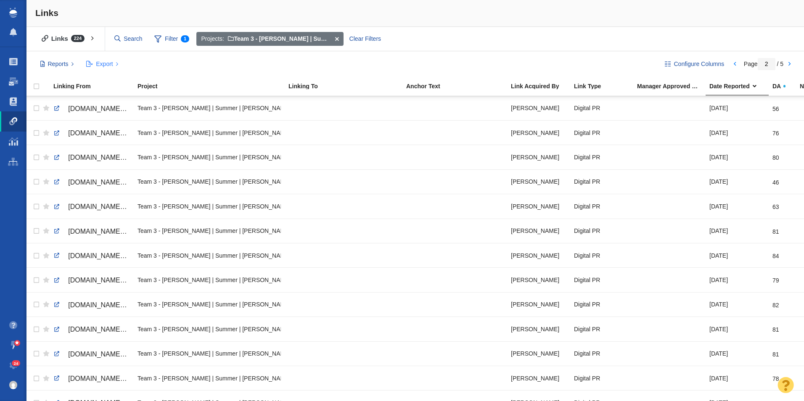
click at [94, 58] on button "Export" at bounding box center [103, 64] width 42 height 14
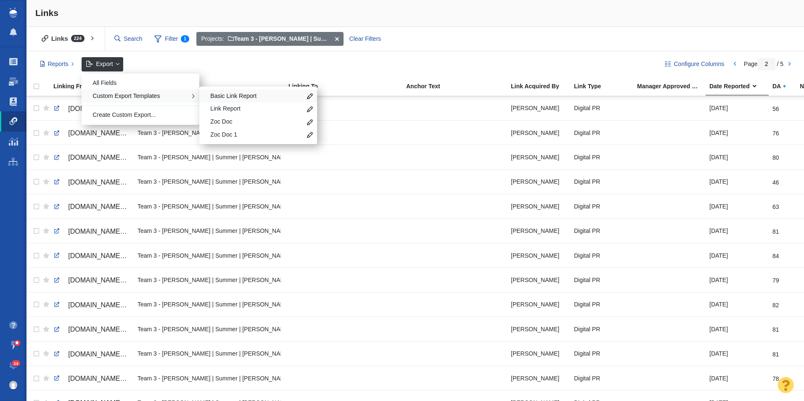
click at [253, 96] on span "Basic Link Report" at bounding box center [255, 96] width 91 height 8
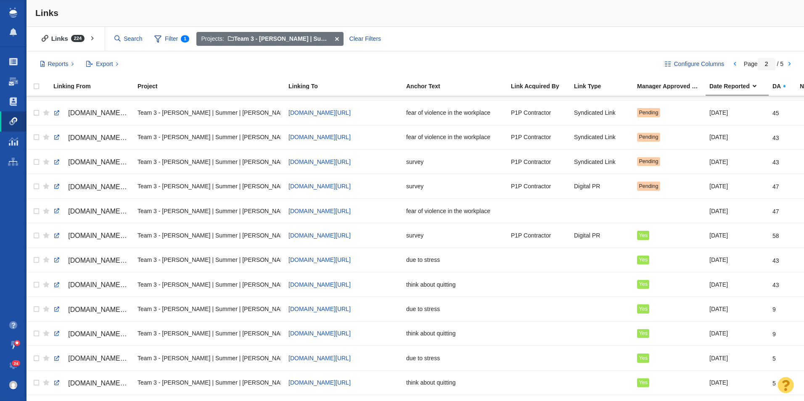
scroll to position [875, 0]
